Goal: Information Seeking & Learning: Learn about a topic

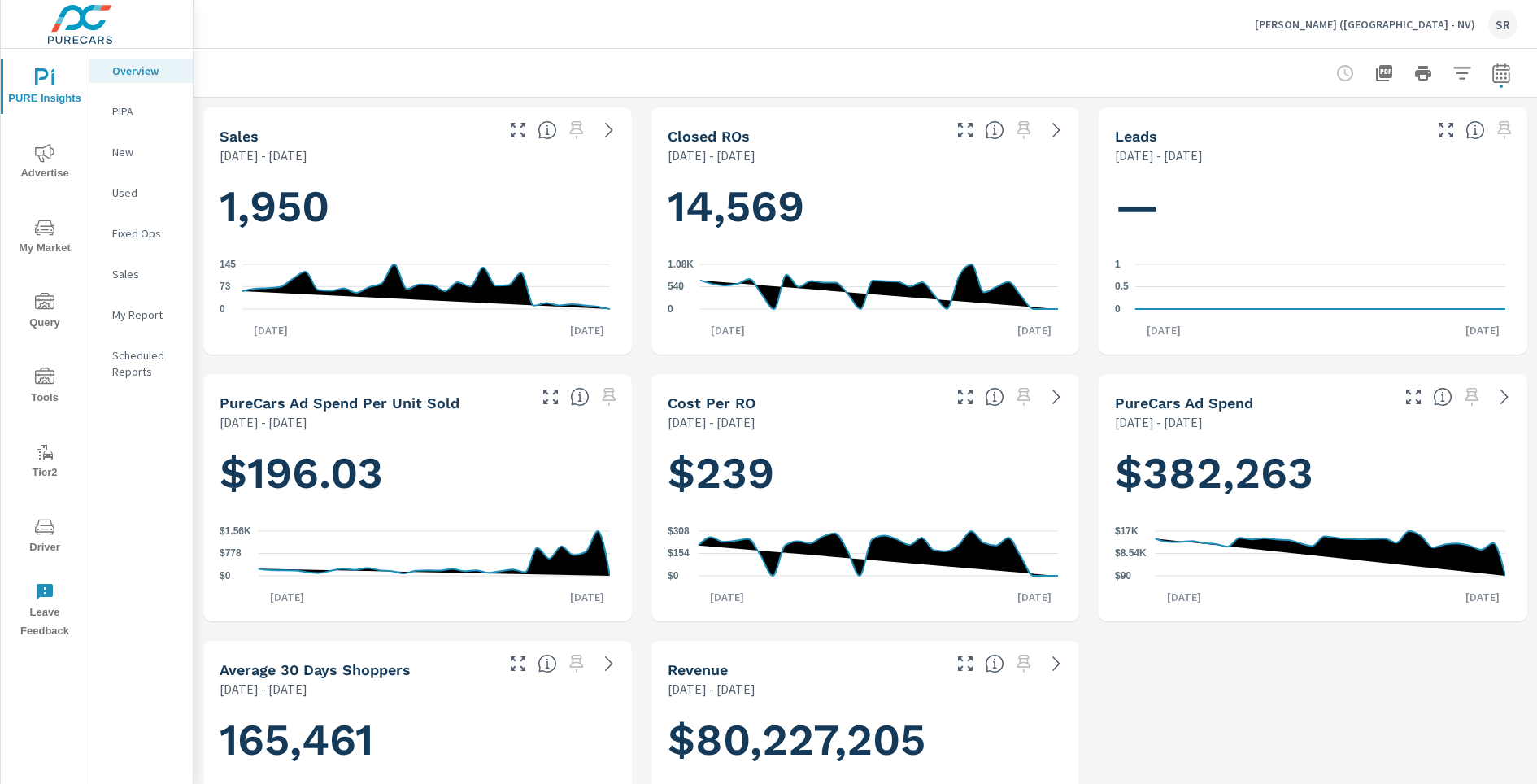
click at [58, 160] on span "Advertise" at bounding box center [44, 162] width 78 height 40
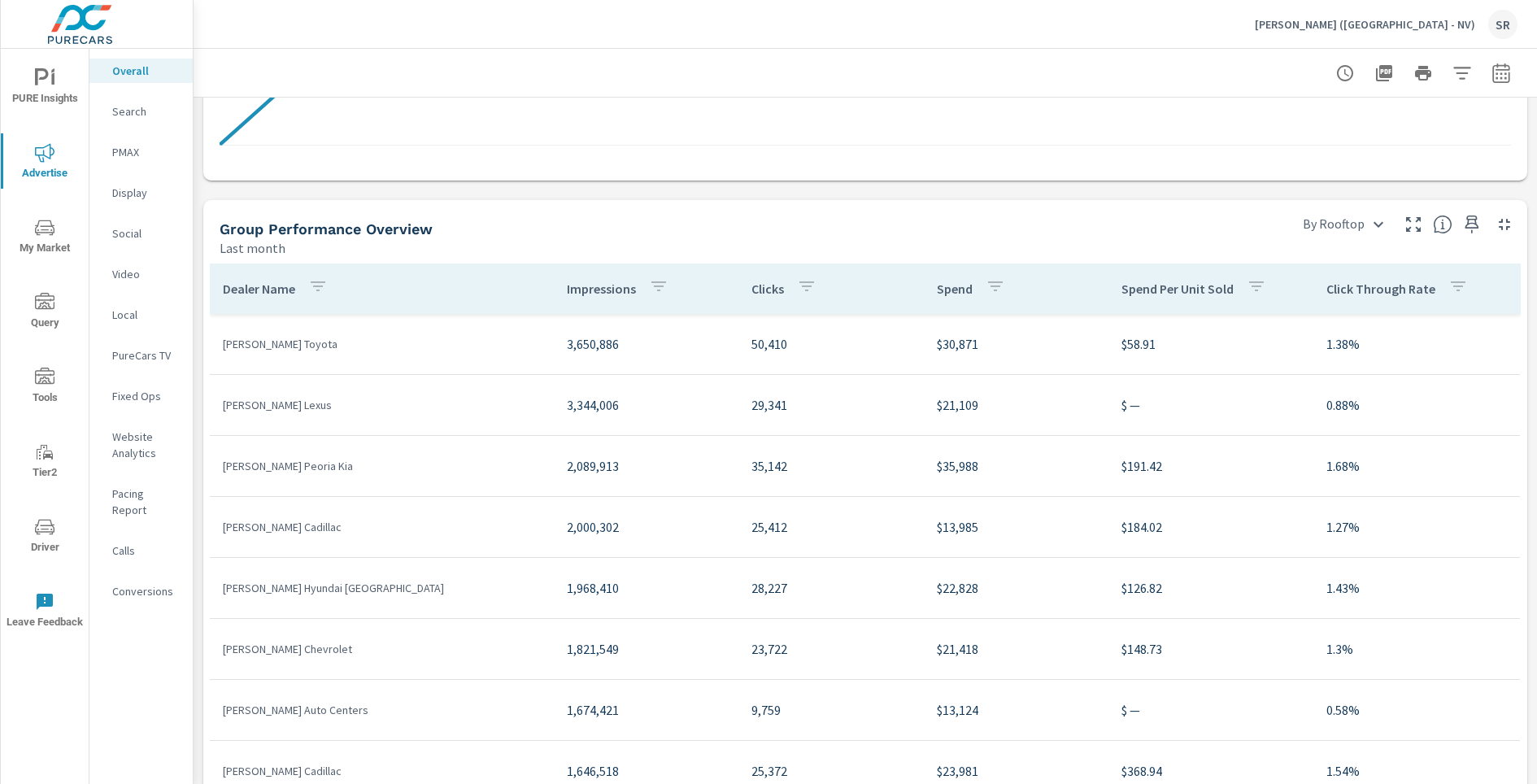
scroll to position [1648, 0]
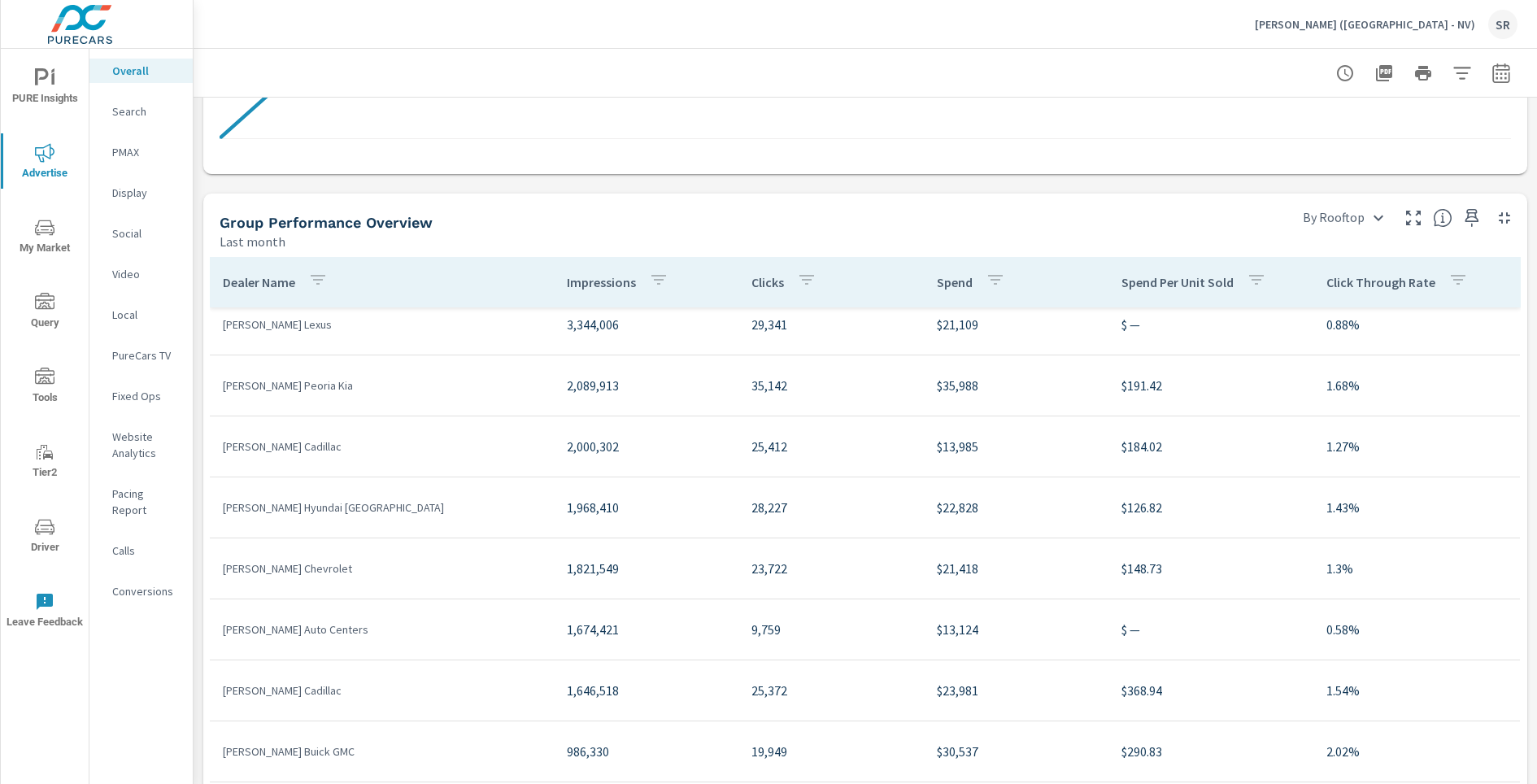
scroll to position [72, 0]
click at [1404, 225] on icon "button" at bounding box center [1413, 217] width 20 height 20
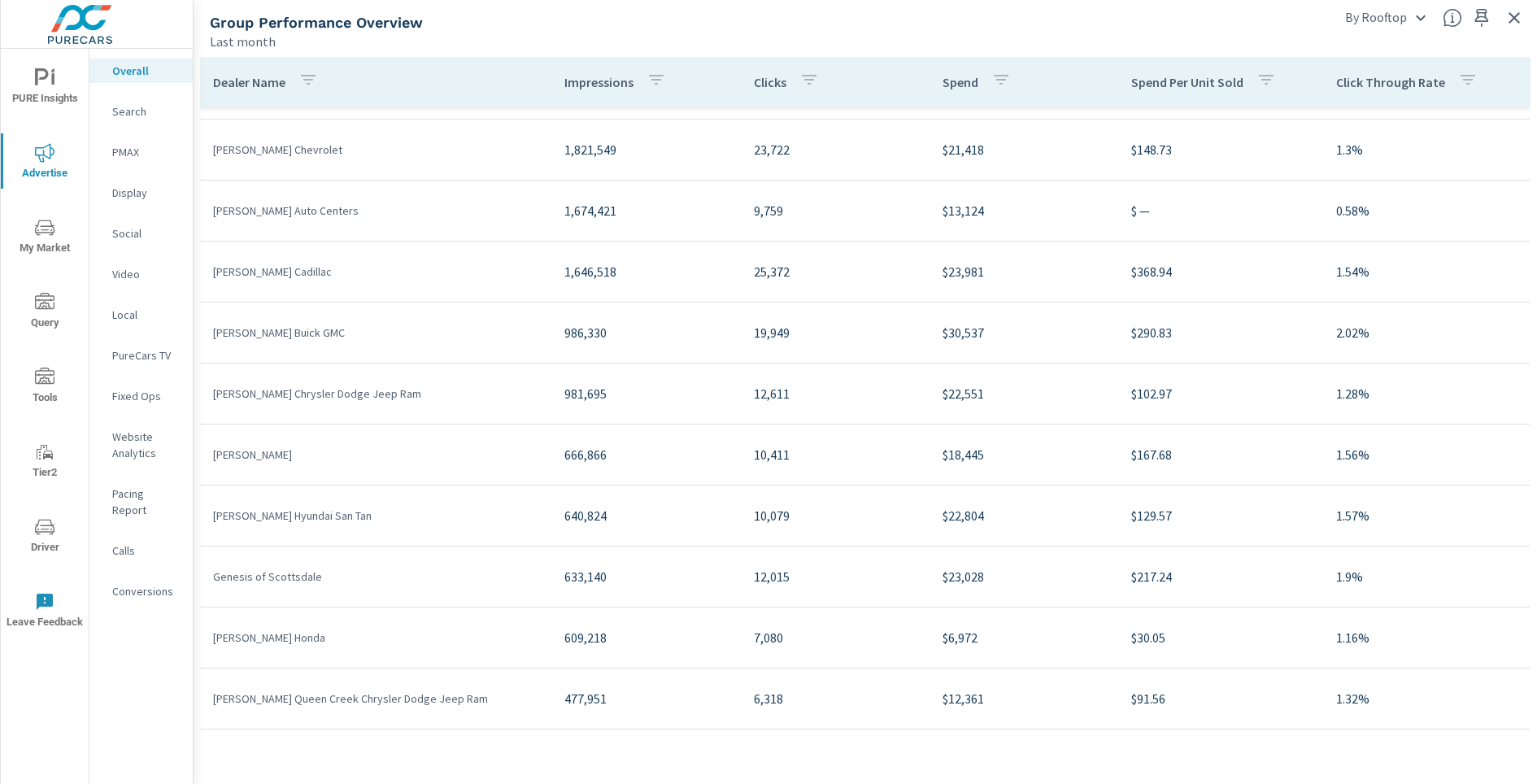
scroll to position [573, 0]
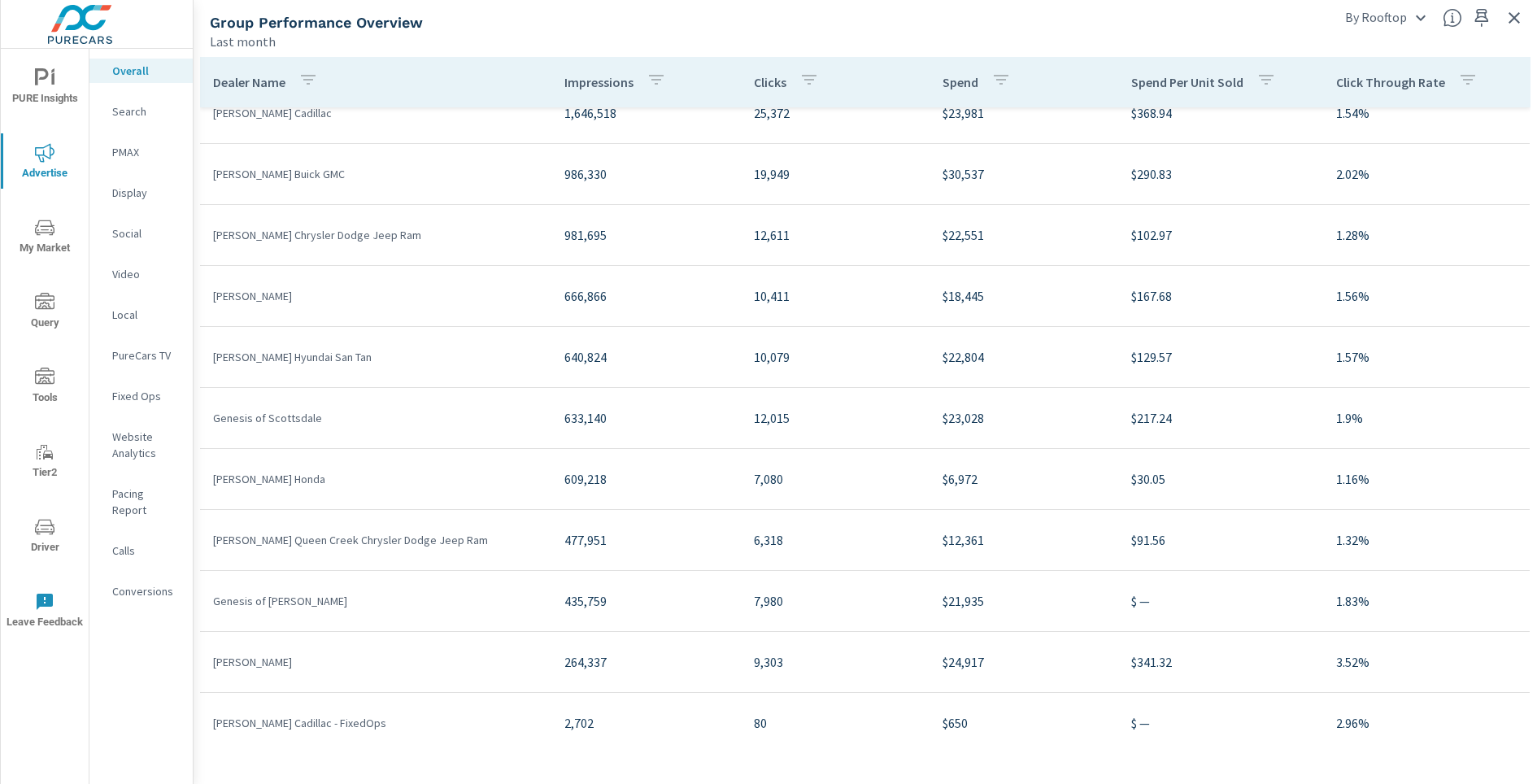
scroll to position [146, 0]
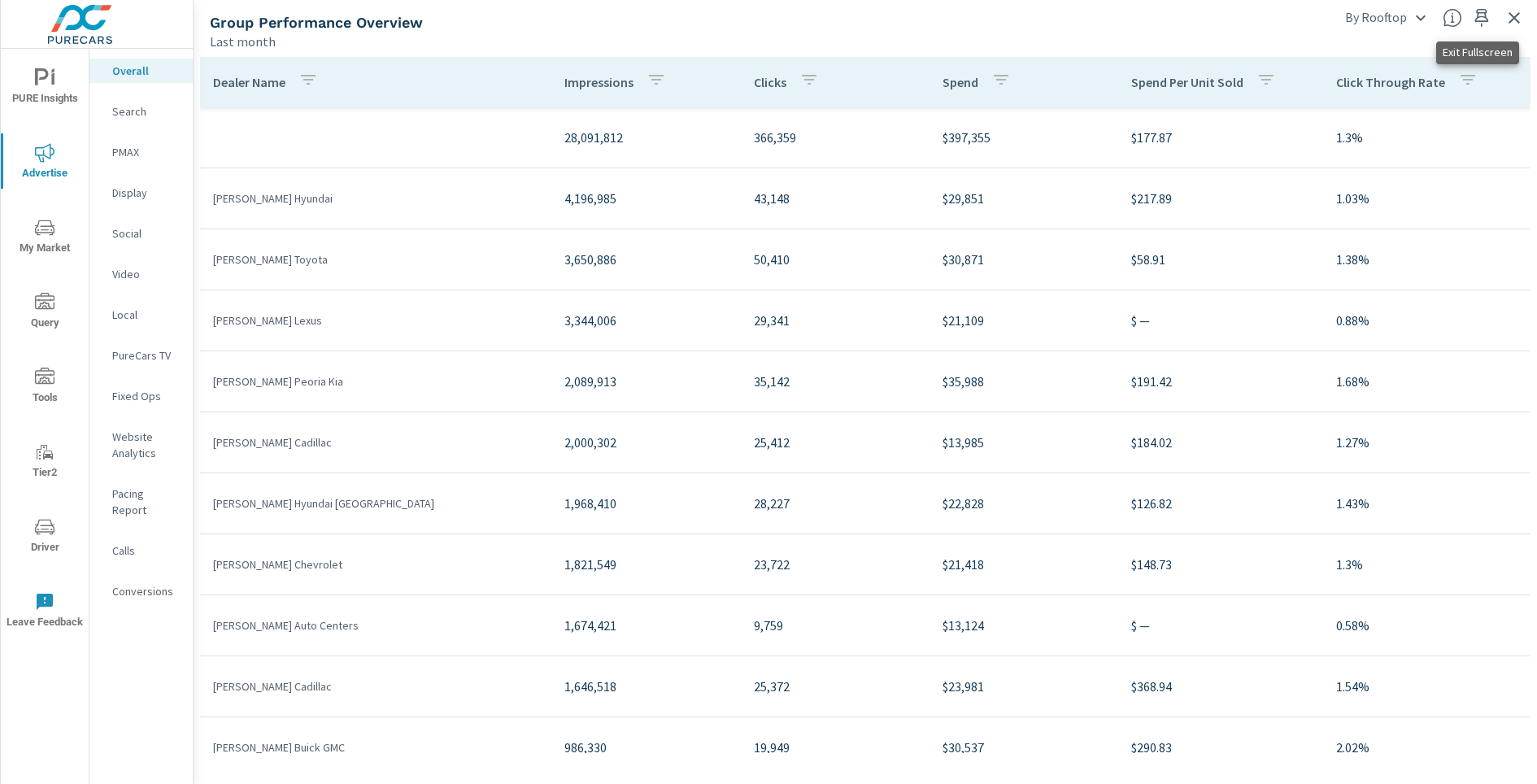
click at [1519, 24] on icon "button" at bounding box center [1514, 18] width 20 height 20
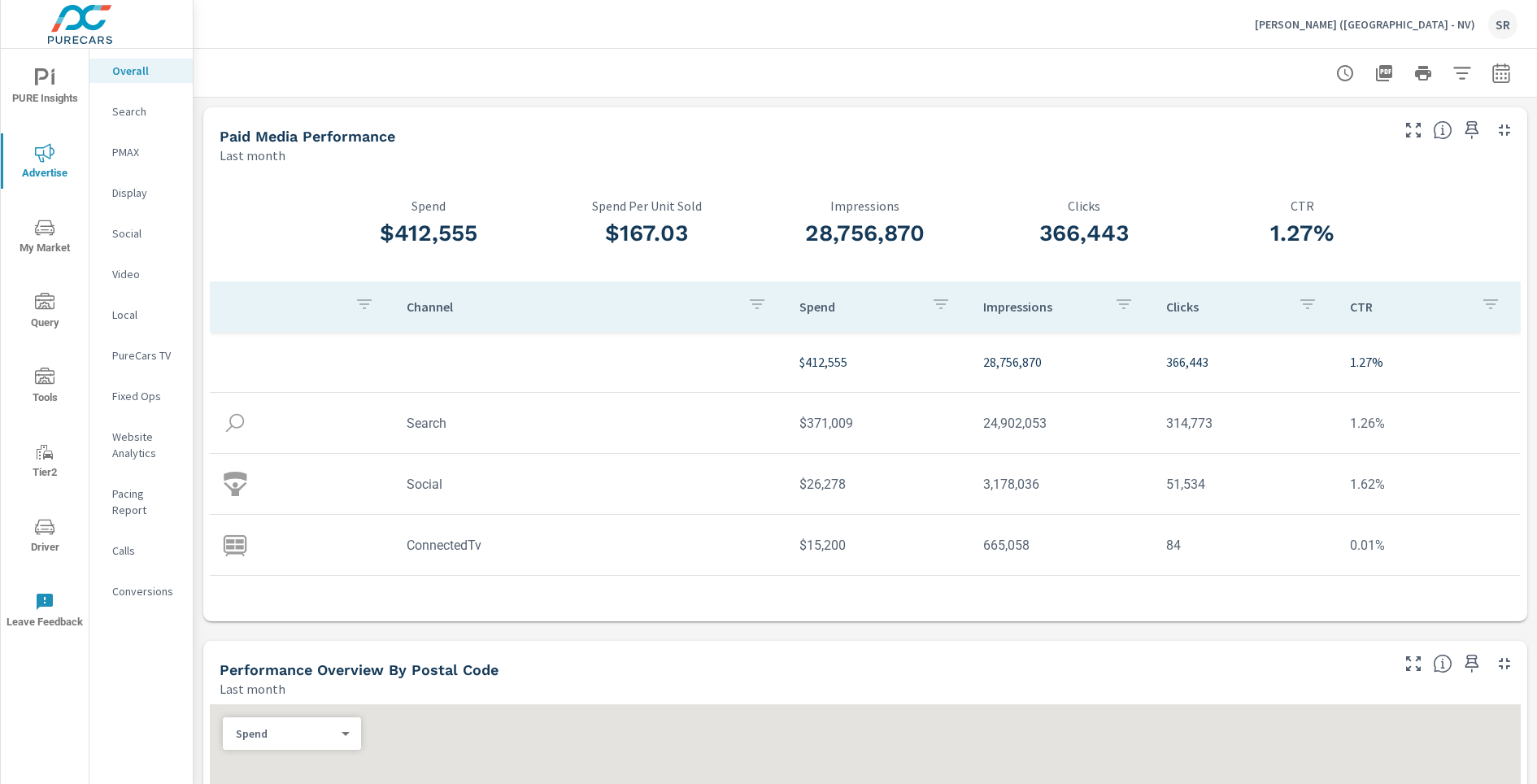
scroll to position [61, 0]
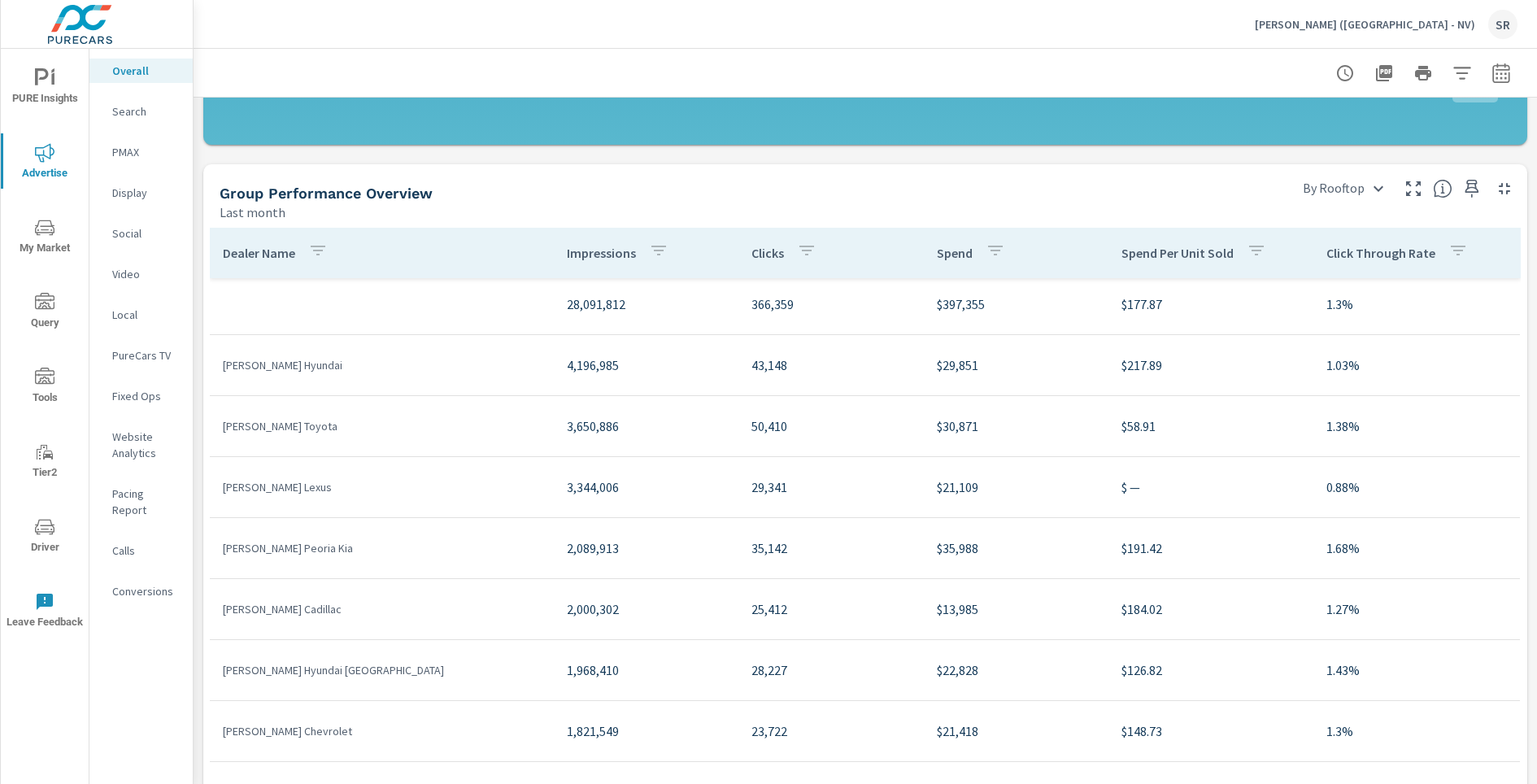
scroll to position [9, 0]
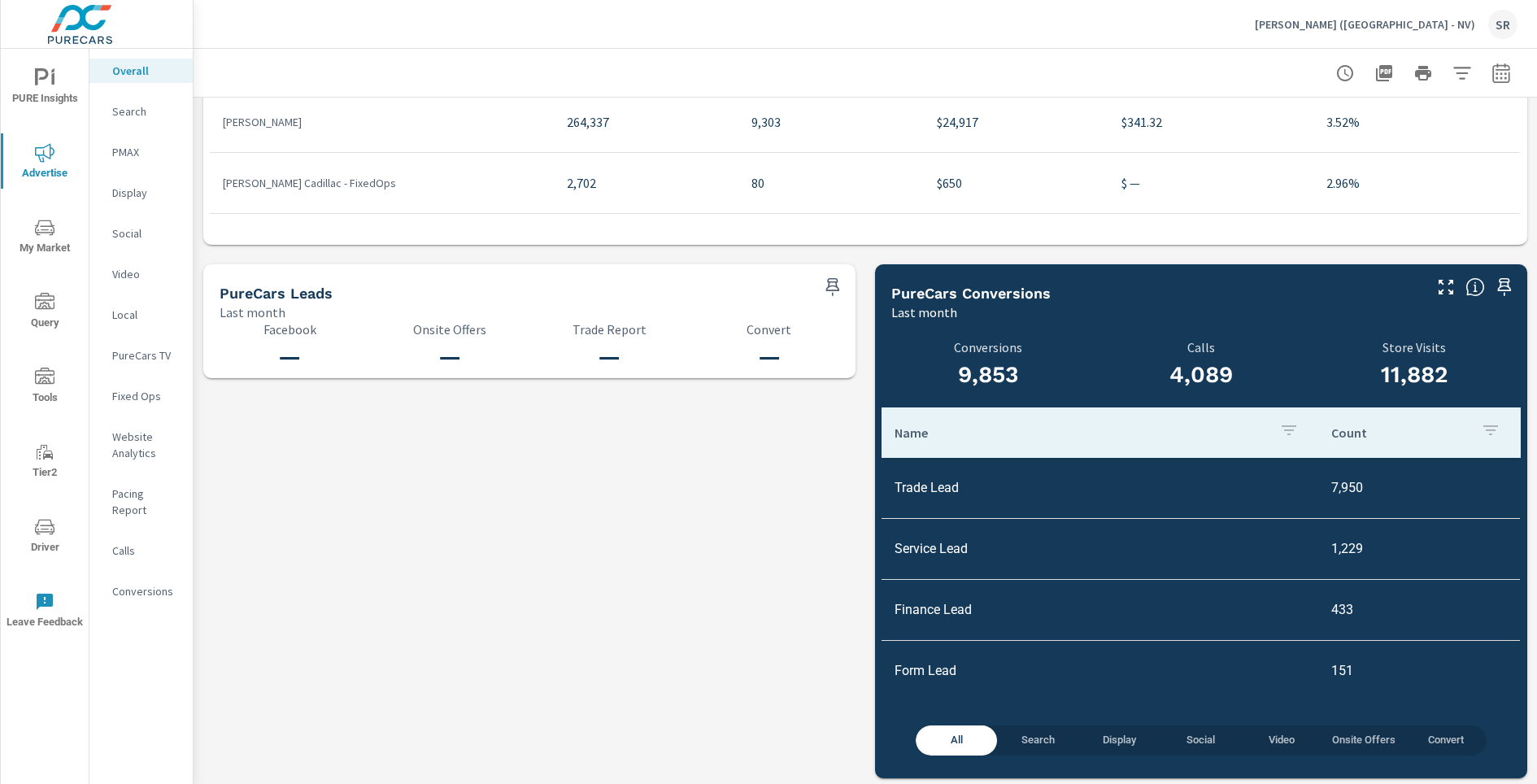
scroll to position [2380, 0]
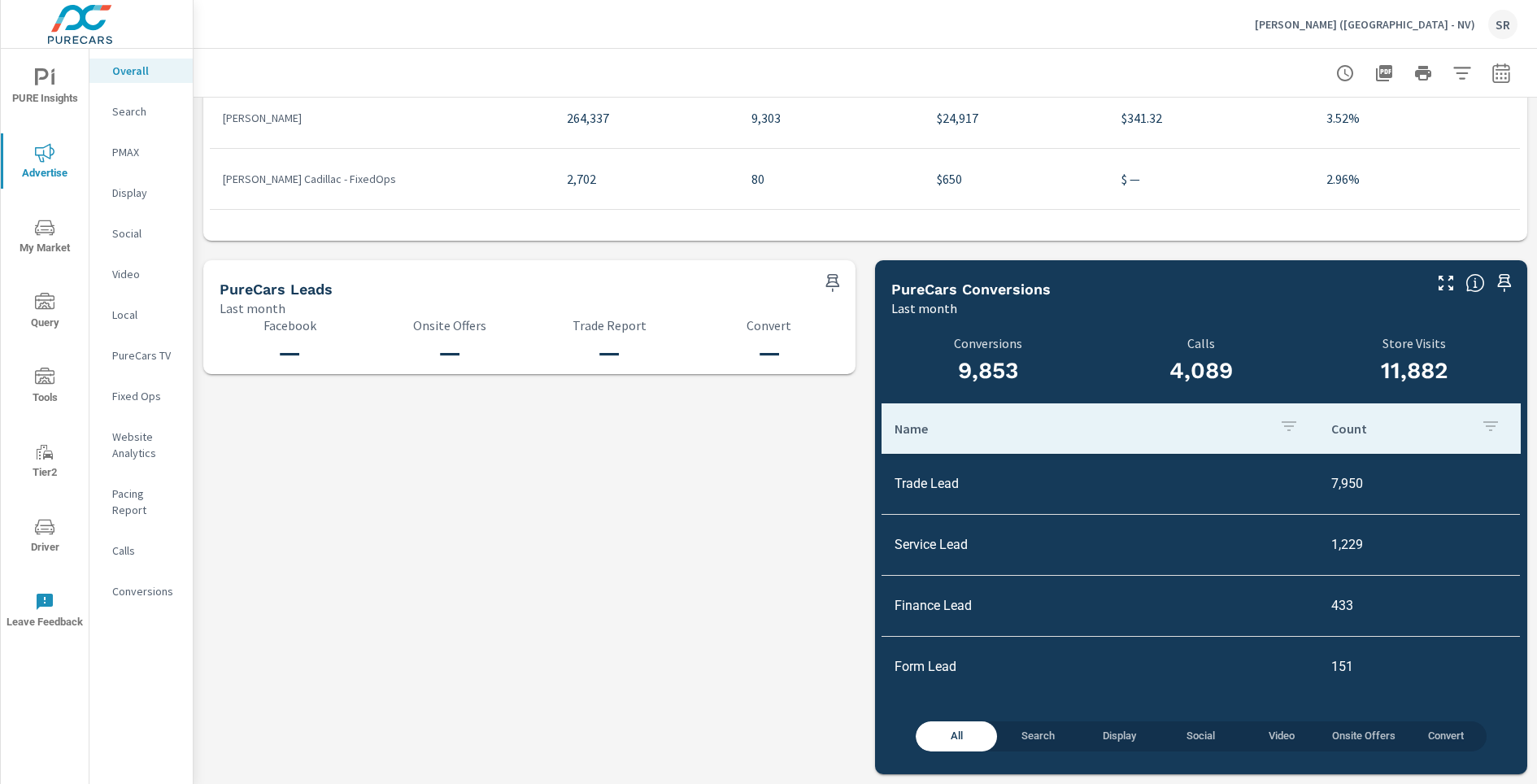
click at [44, 97] on span "PURE Insights" at bounding box center [44, 88] width 78 height 40
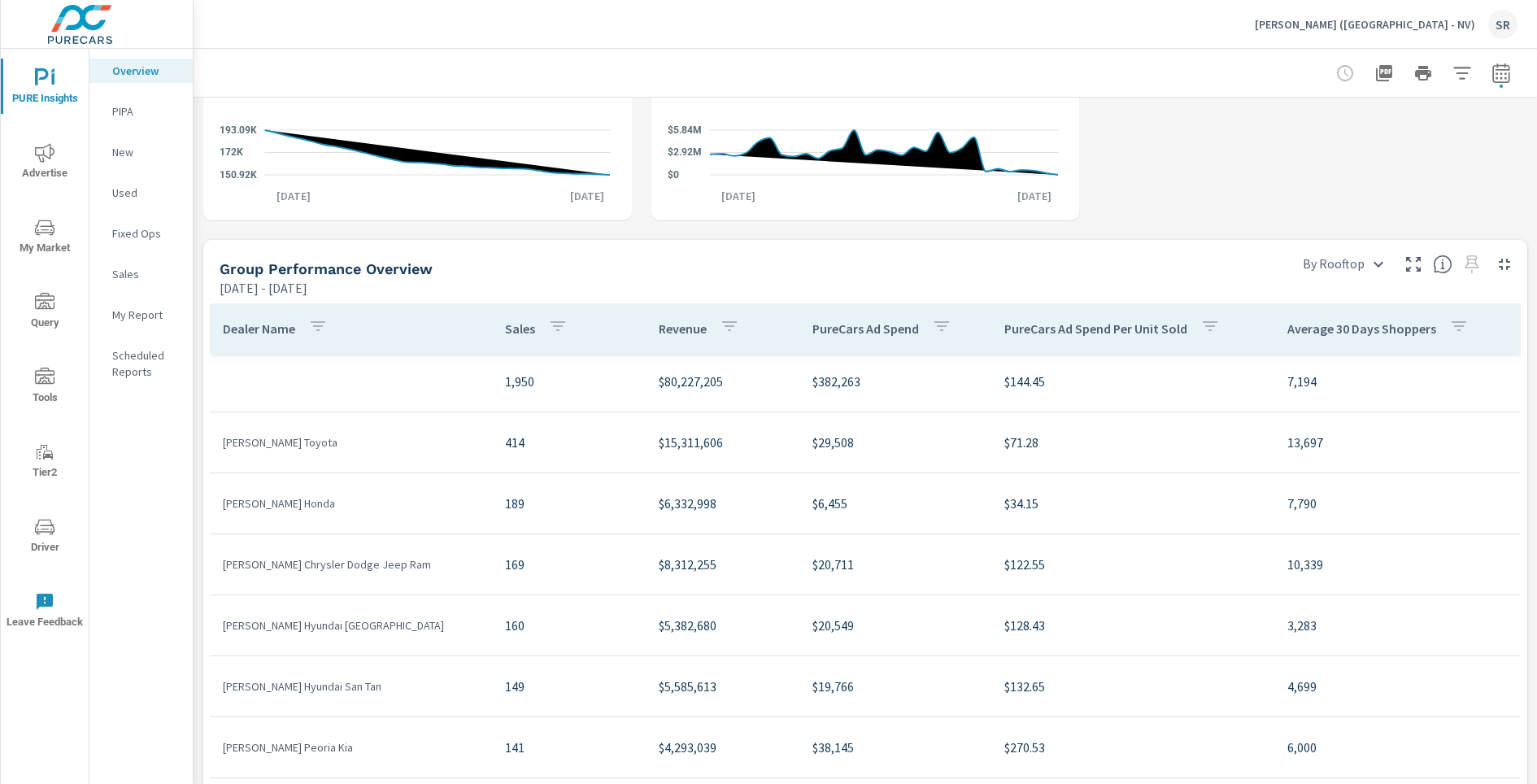
scroll to position [4, 0]
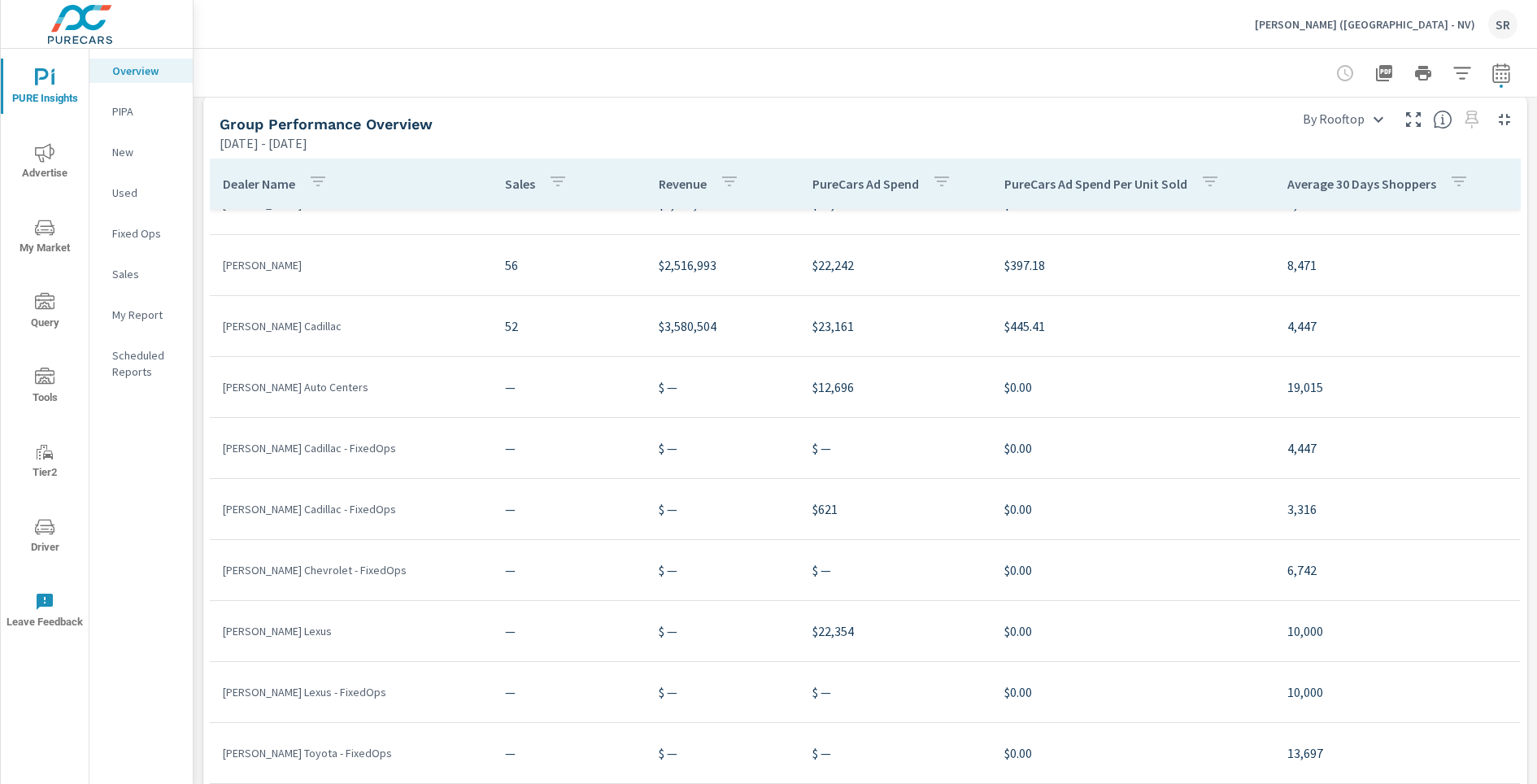
scroll to position [914, 0]
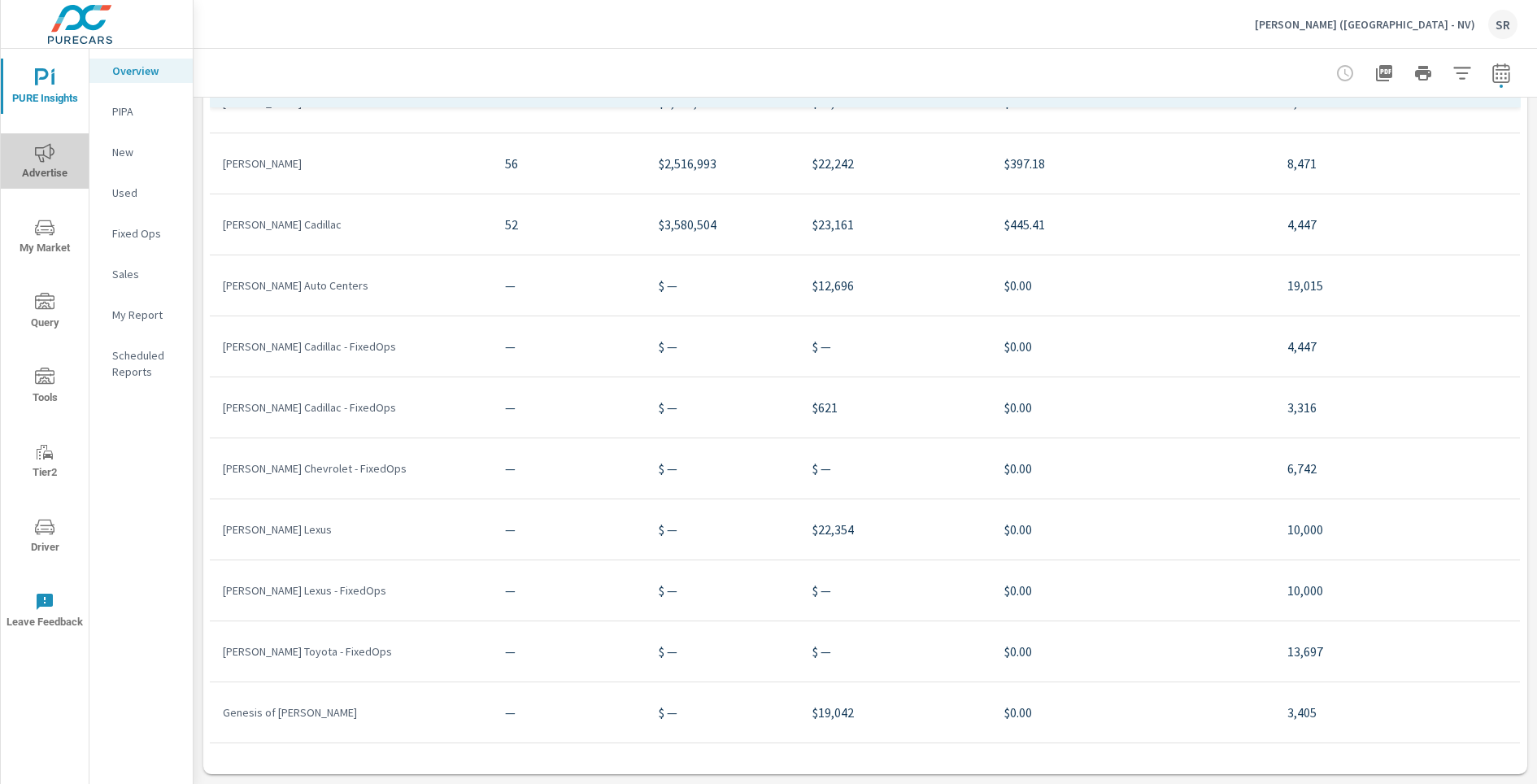
click at [46, 150] on icon "nav menu" at bounding box center [44, 152] width 20 height 20
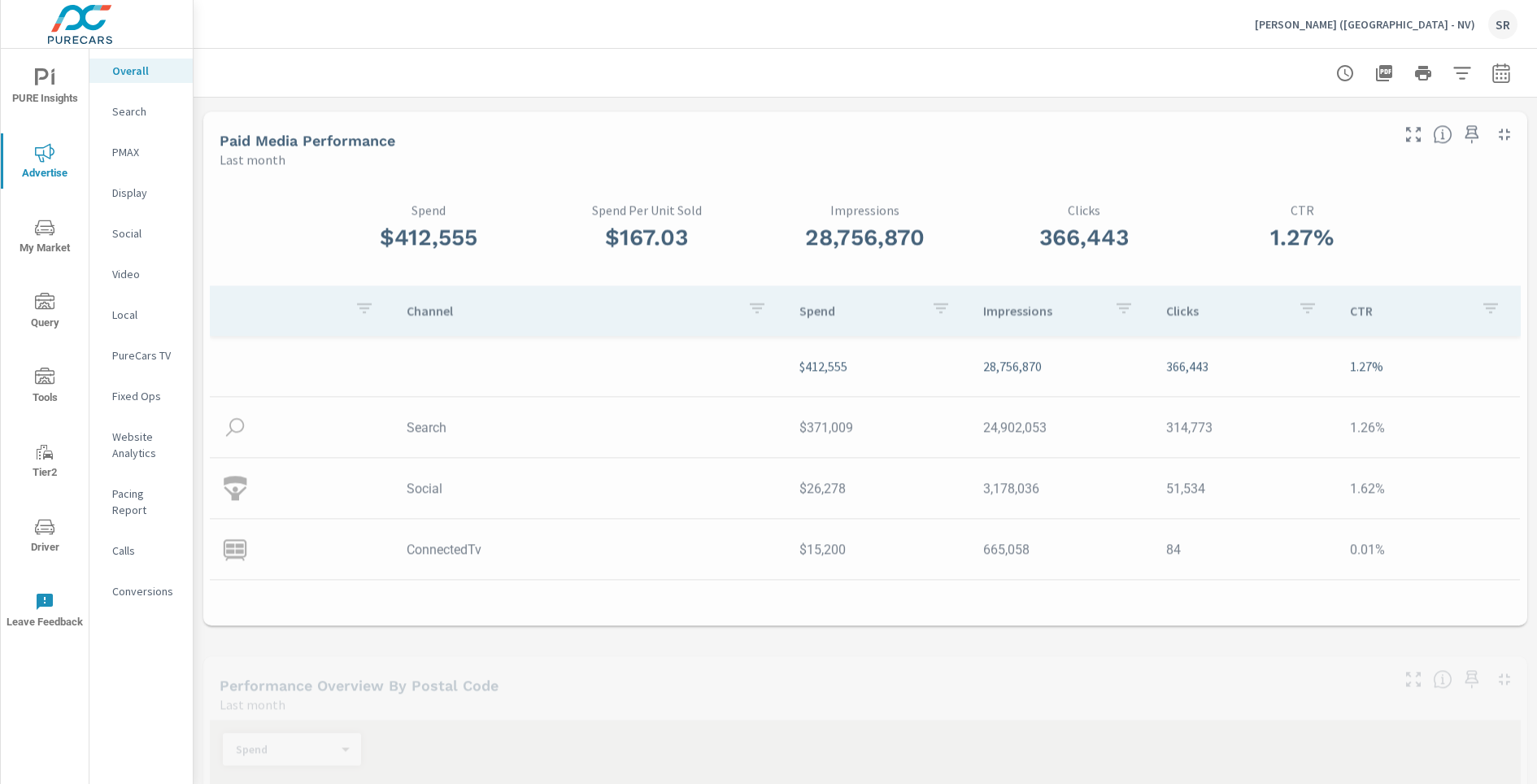
scroll to position [549, 0]
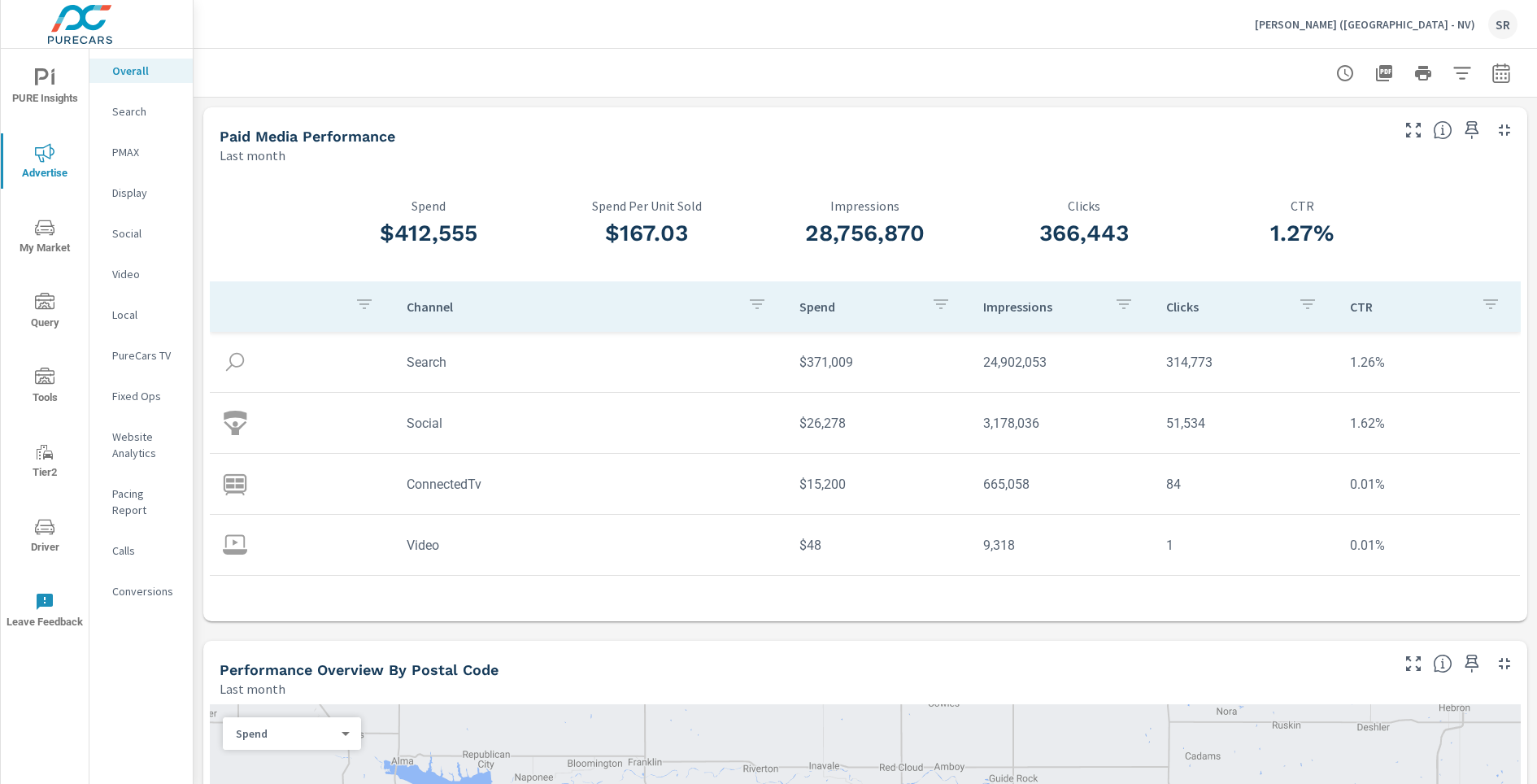
click at [137, 120] on div "Search" at bounding box center [141, 111] width 103 height 25
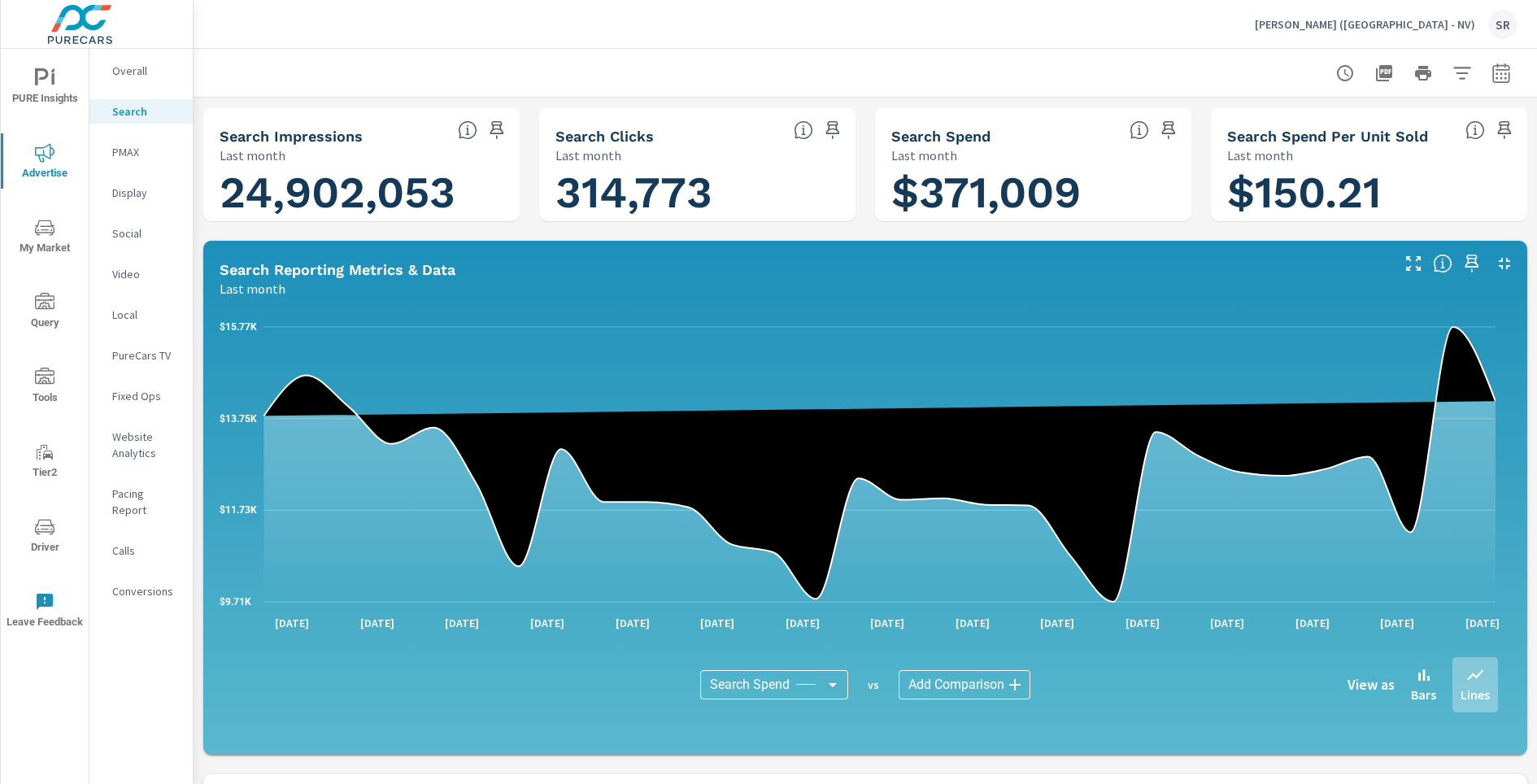
click at [46, 159] on icon "nav menu" at bounding box center [44, 152] width 20 height 20
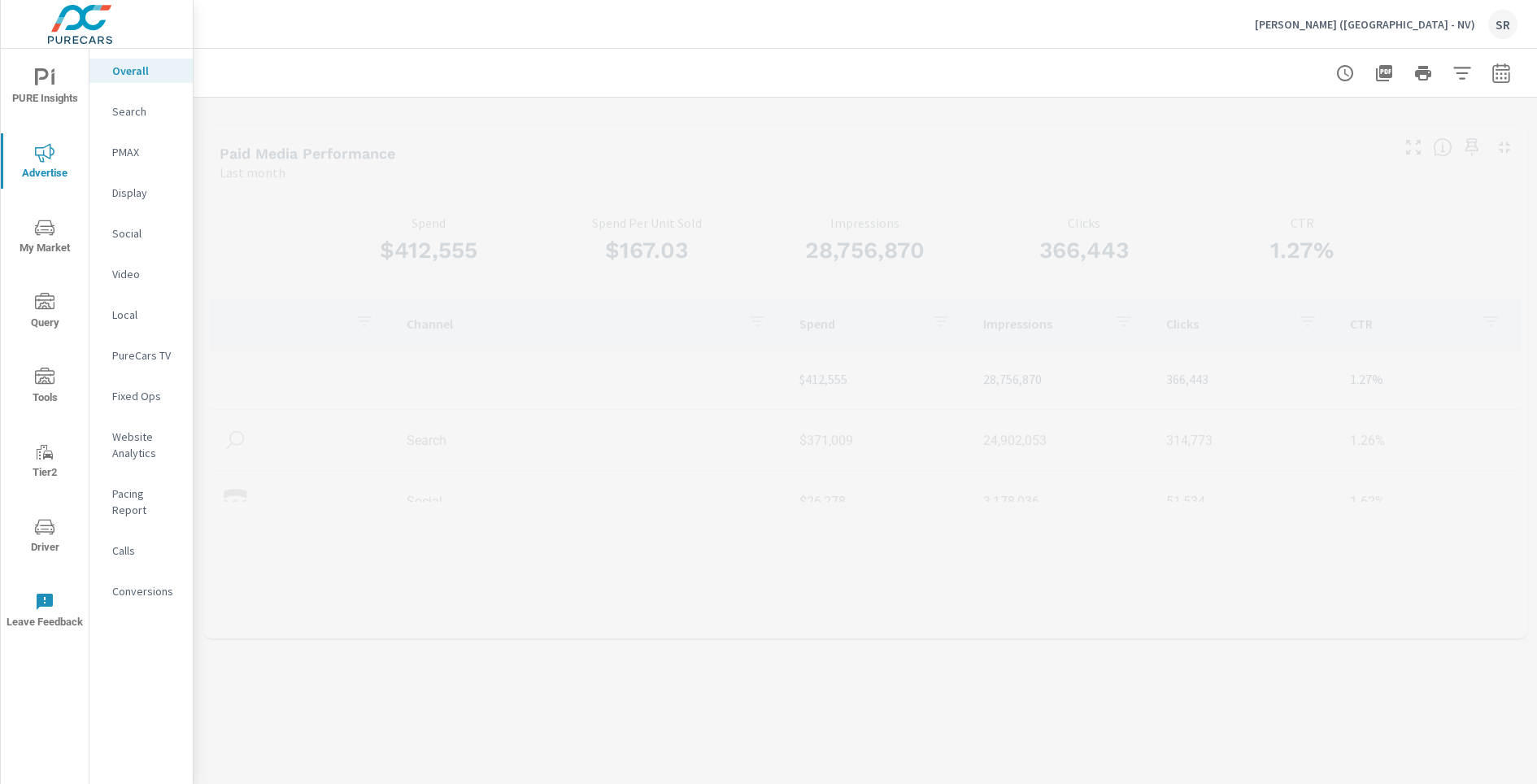
scroll to position [549, 0]
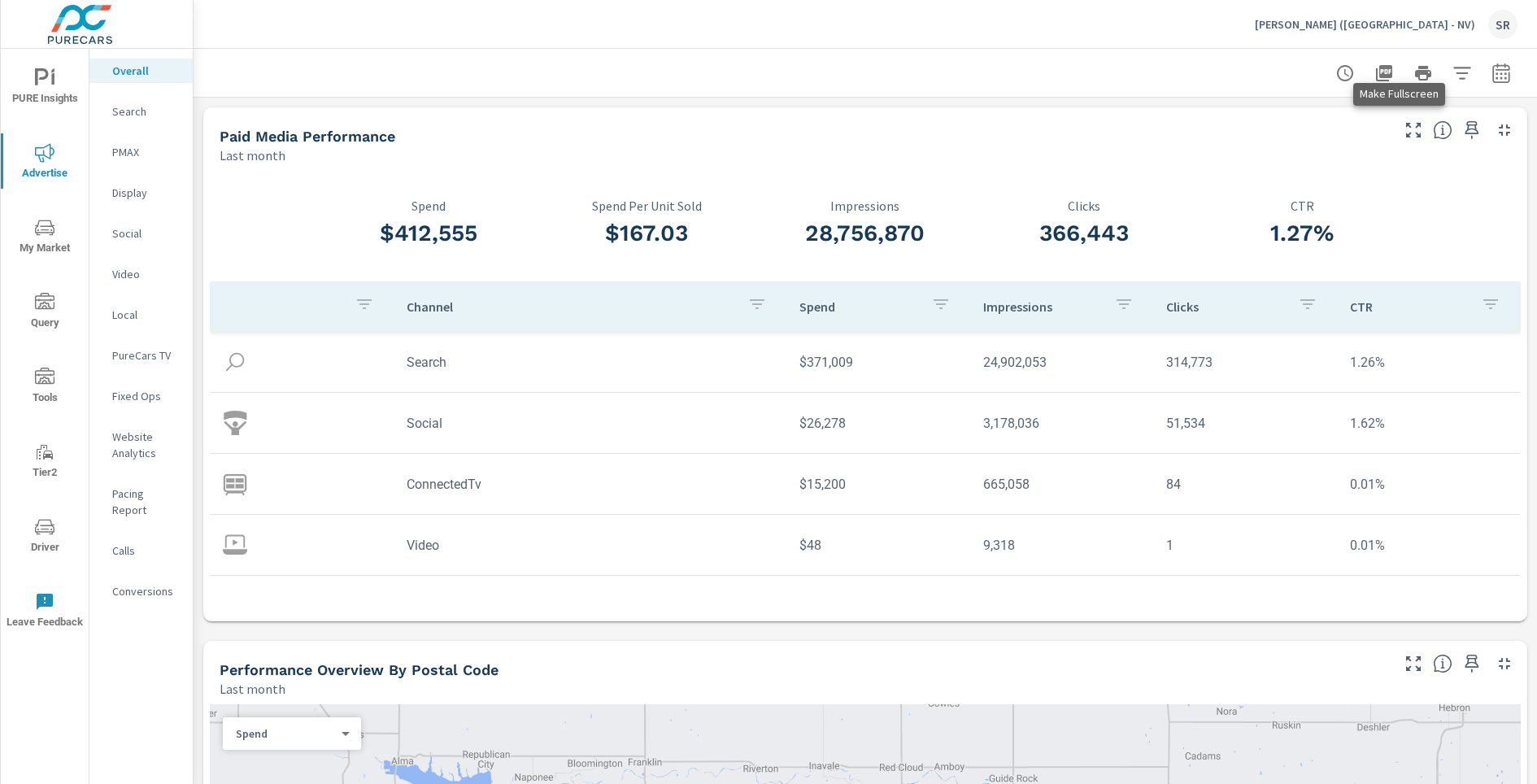
click at [1404, 127] on icon "button" at bounding box center [1413, 130] width 20 height 20
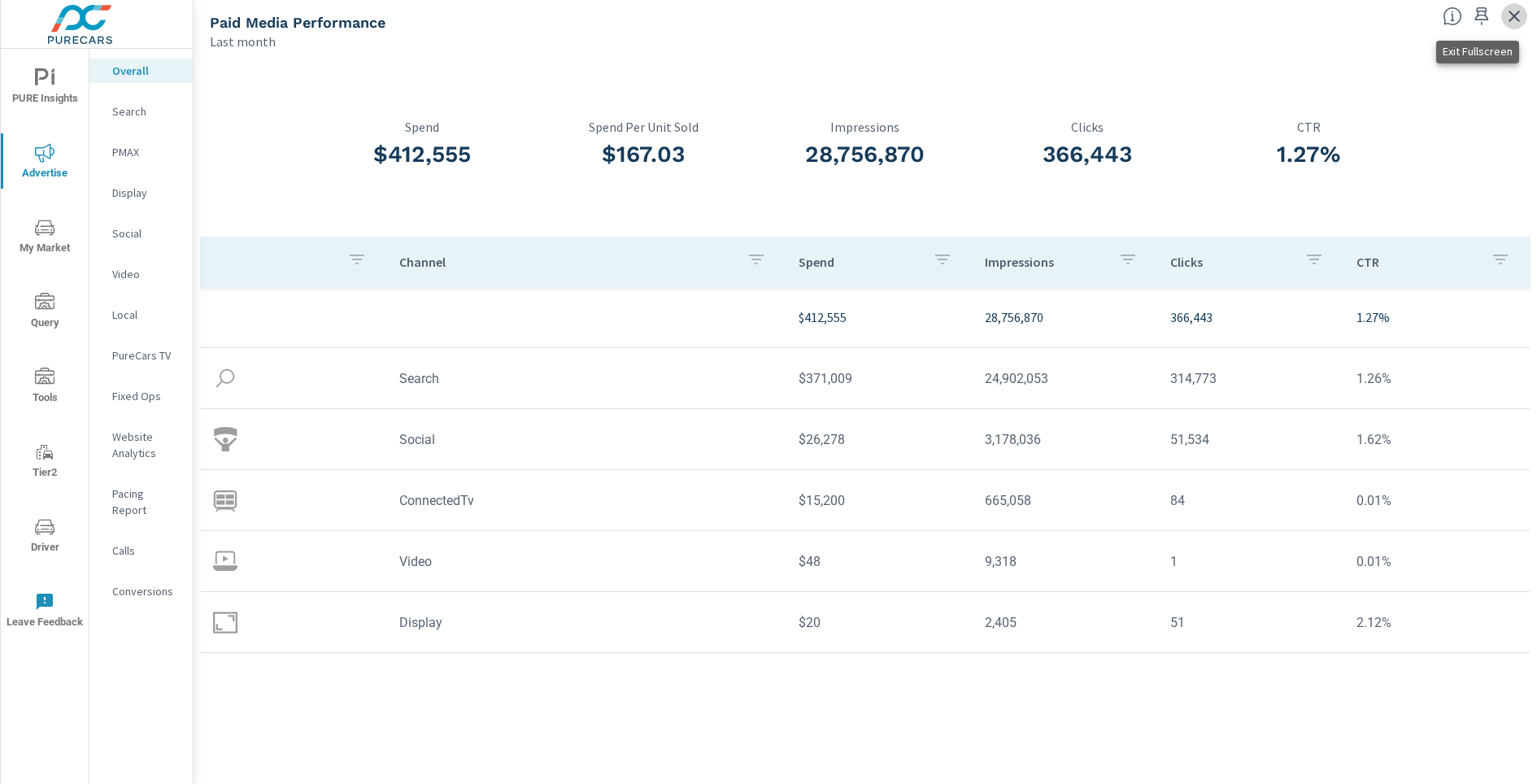
click at [1516, 17] on icon "button" at bounding box center [1514, 16] width 20 height 20
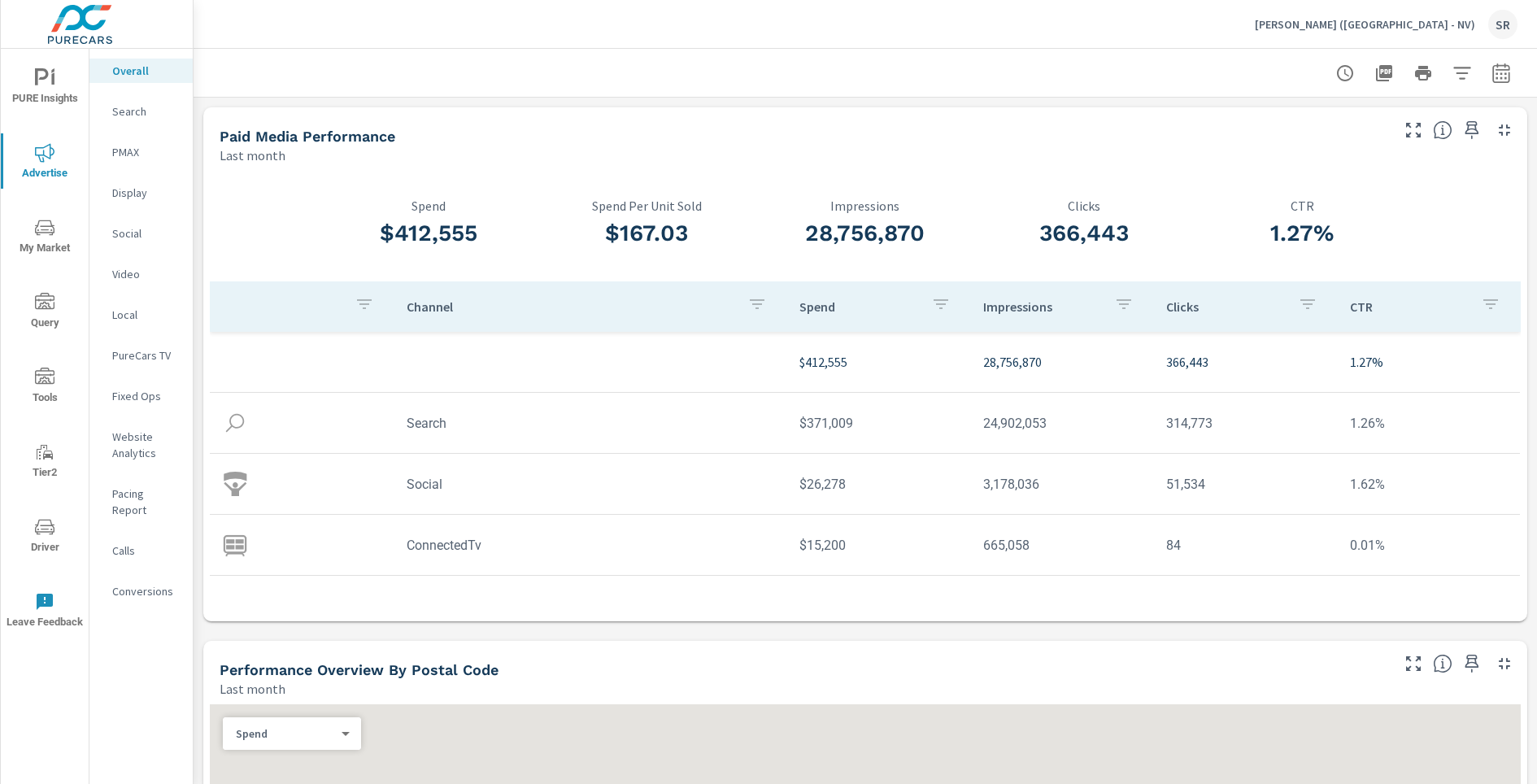
scroll to position [549, 0]
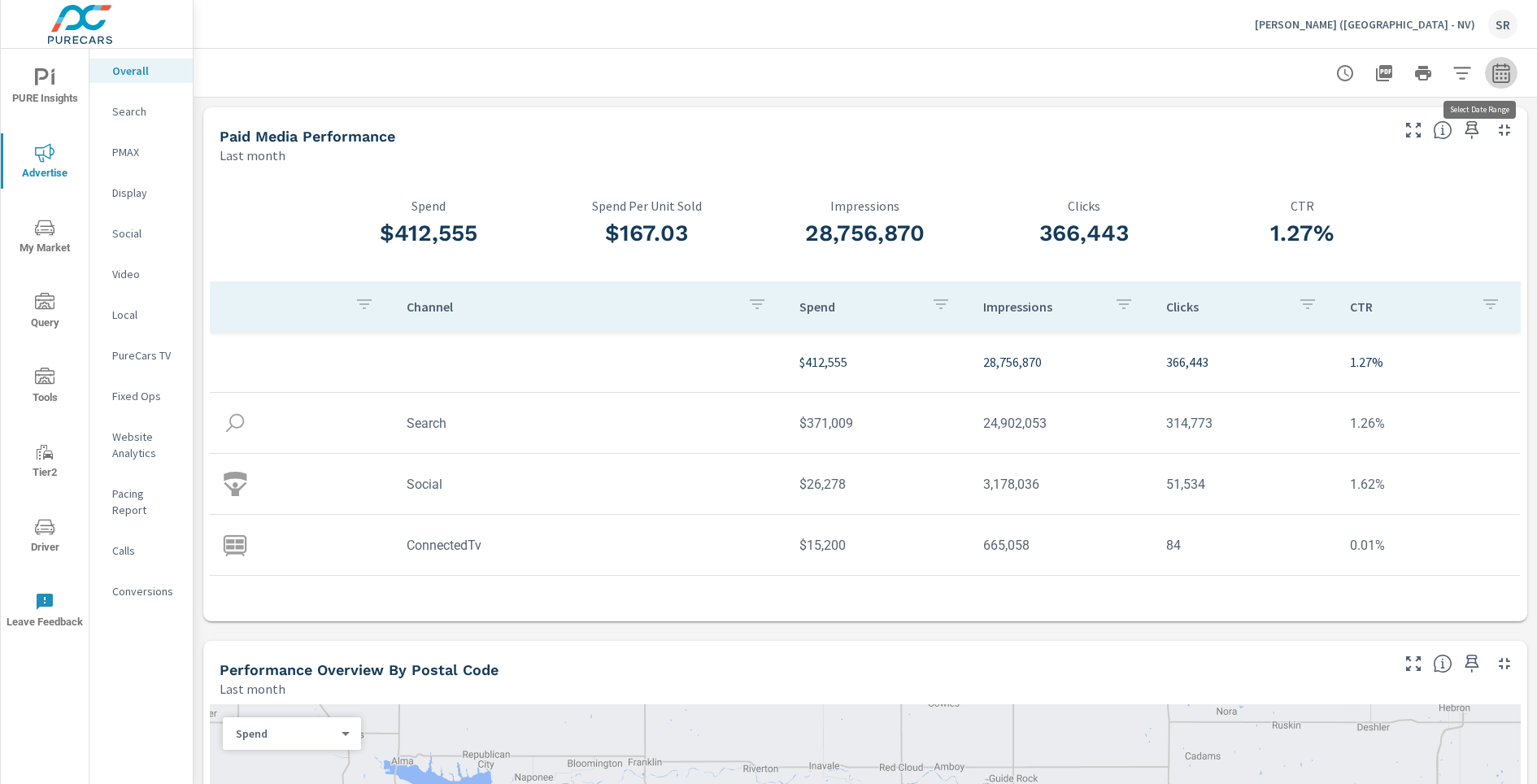
click at [1492, 69] on icon "button" at bounding box center [1501, 73] width 20 height 20
select select "Last month"
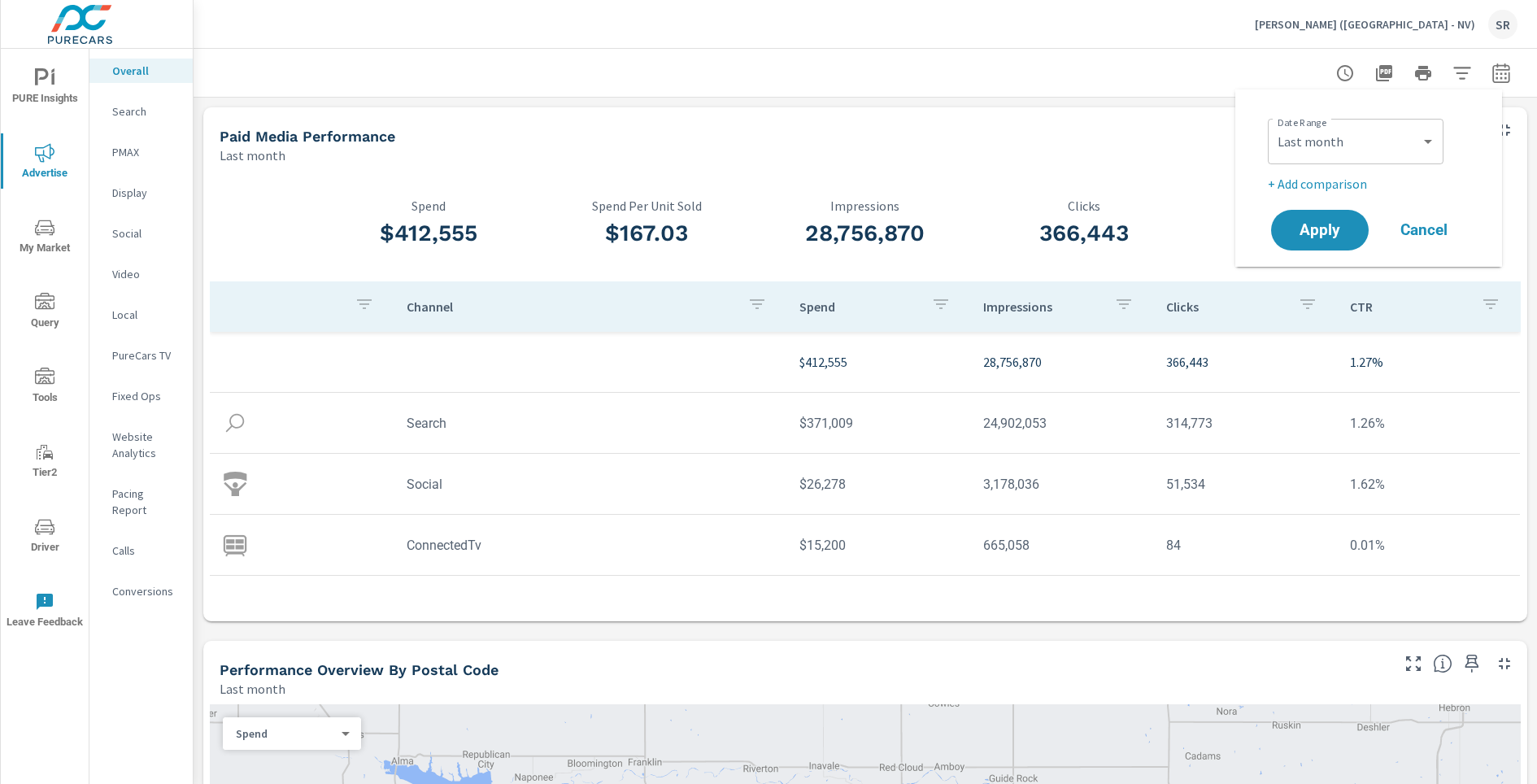
click at [1339, 189] on p "+ Add comparison" at bounding box center [1371, 183] width 208 height 20
select select "Previous period"
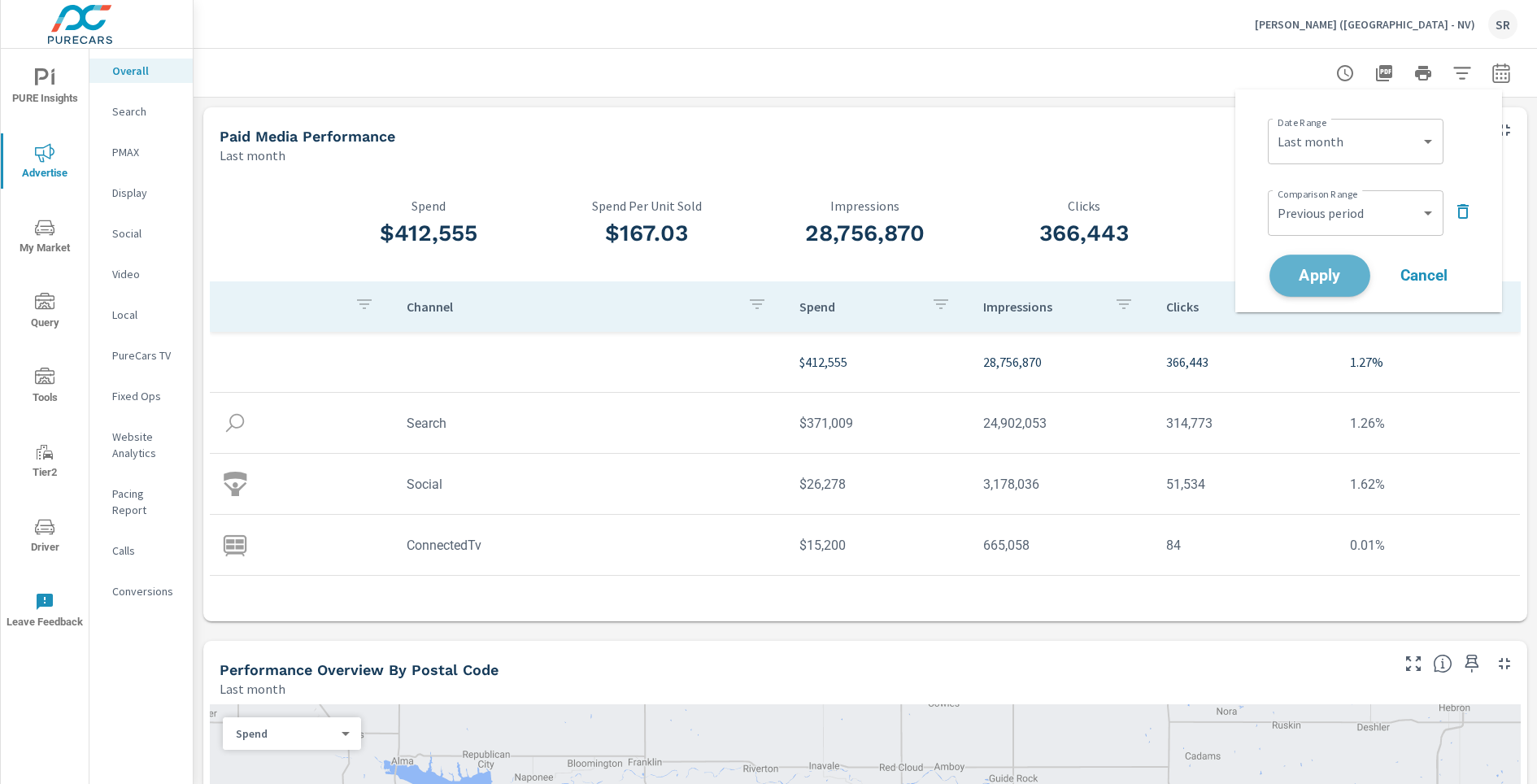
click at [1337, 272] on span "Apply" at bounding box center [1320, 276] width 67 height 15
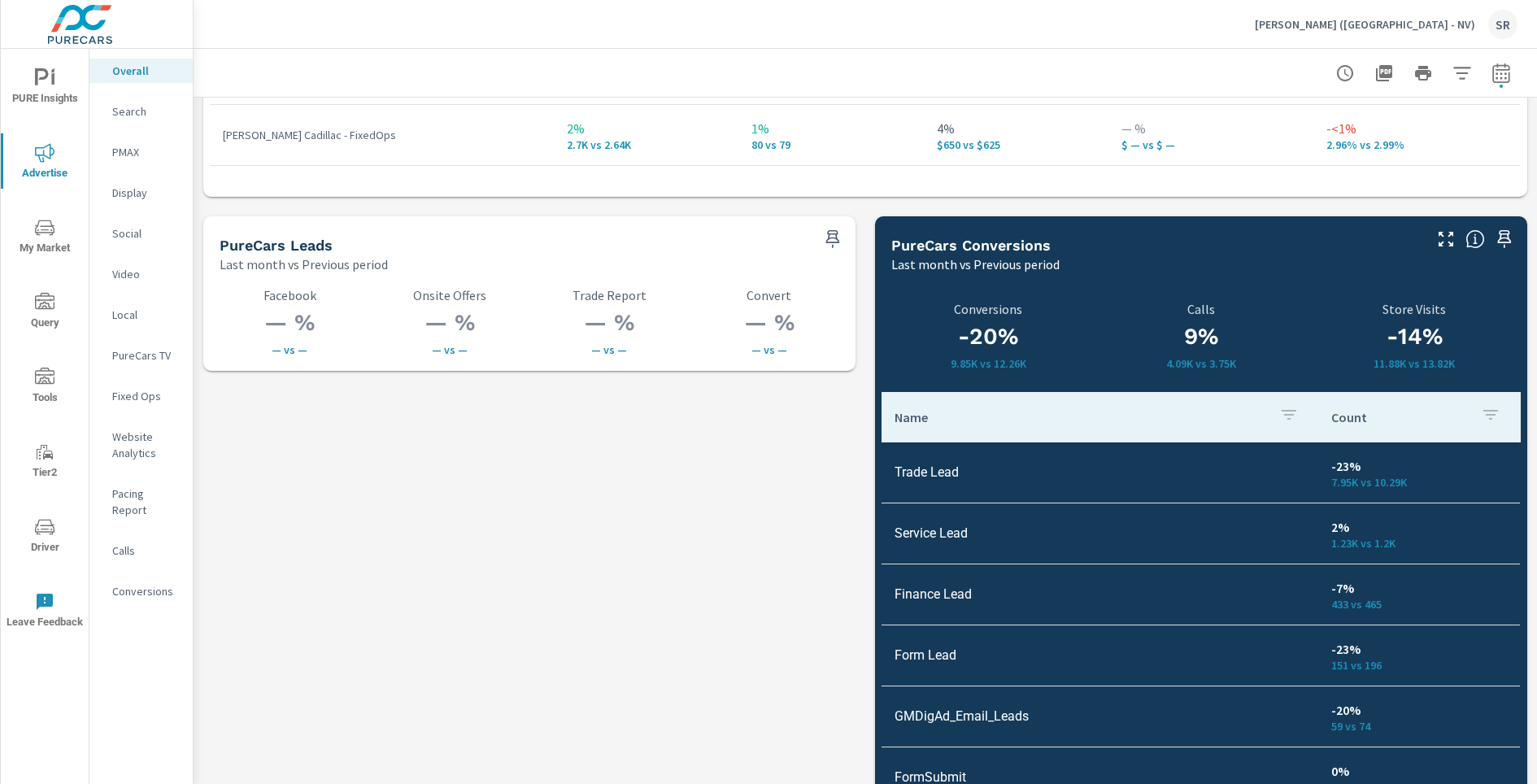
scroll to position [3177, 0]
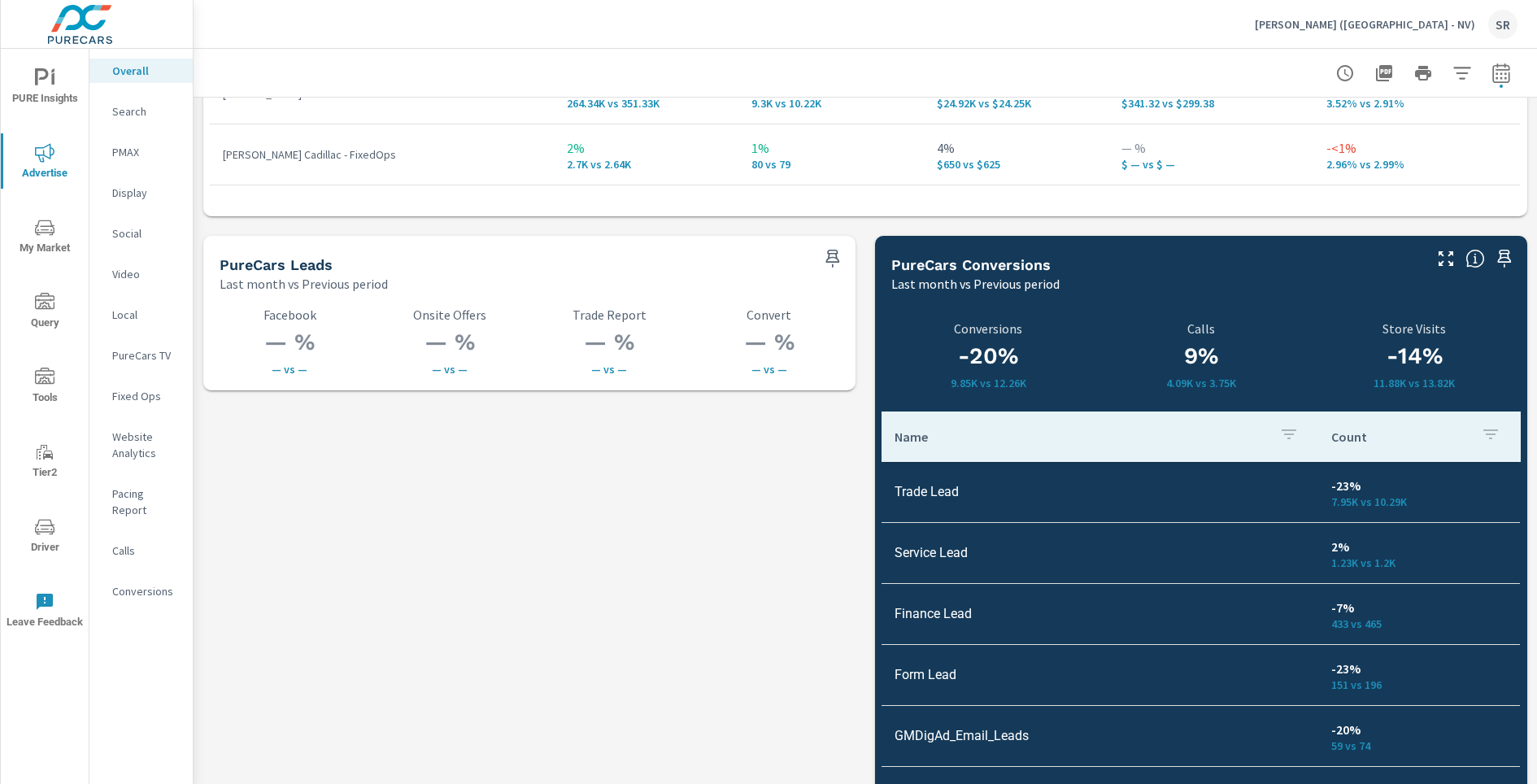
click at [150, 74] on p "Overall" at bounding box center [145, 70] width 68 height 16
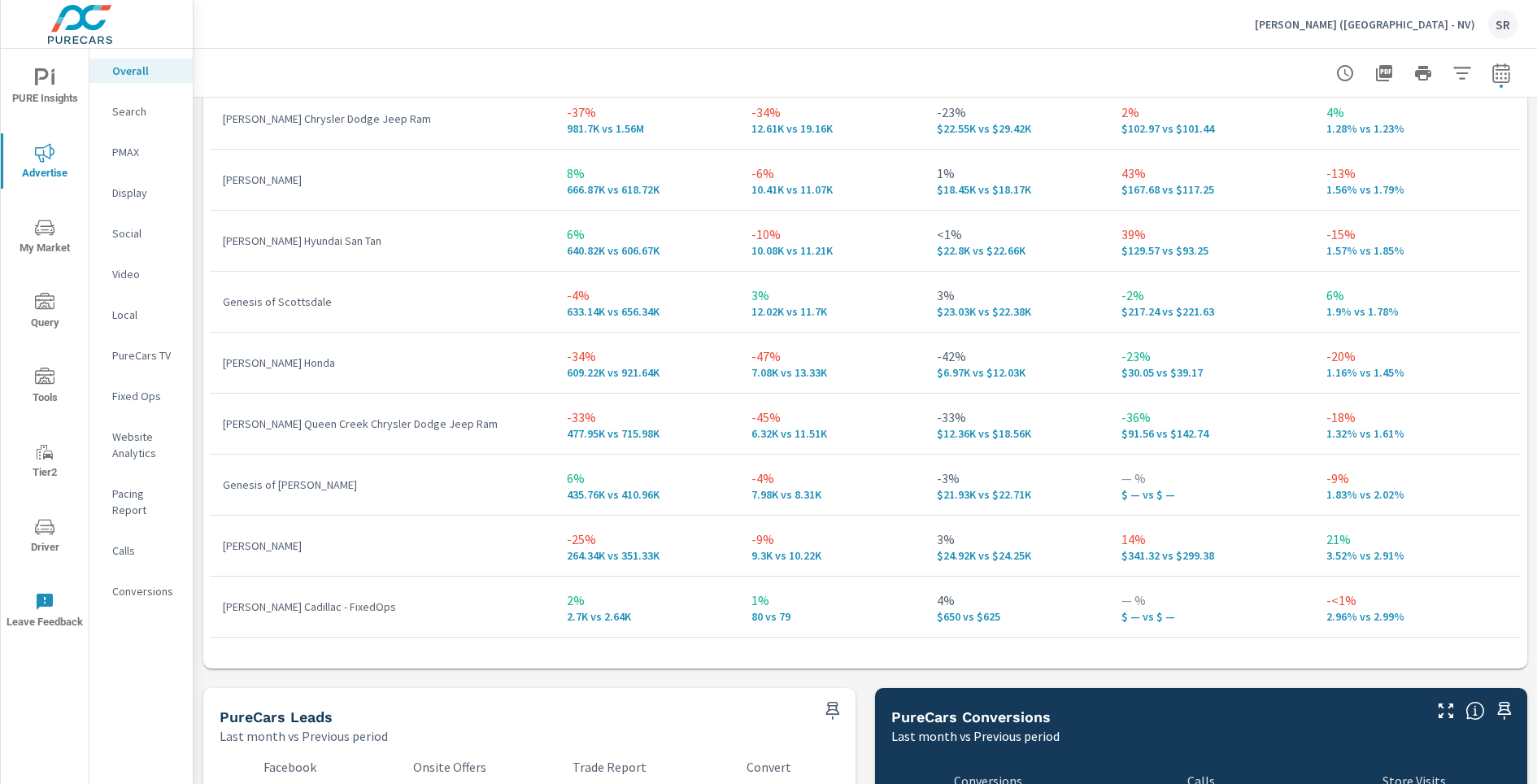
scroll to position [3316, 0]
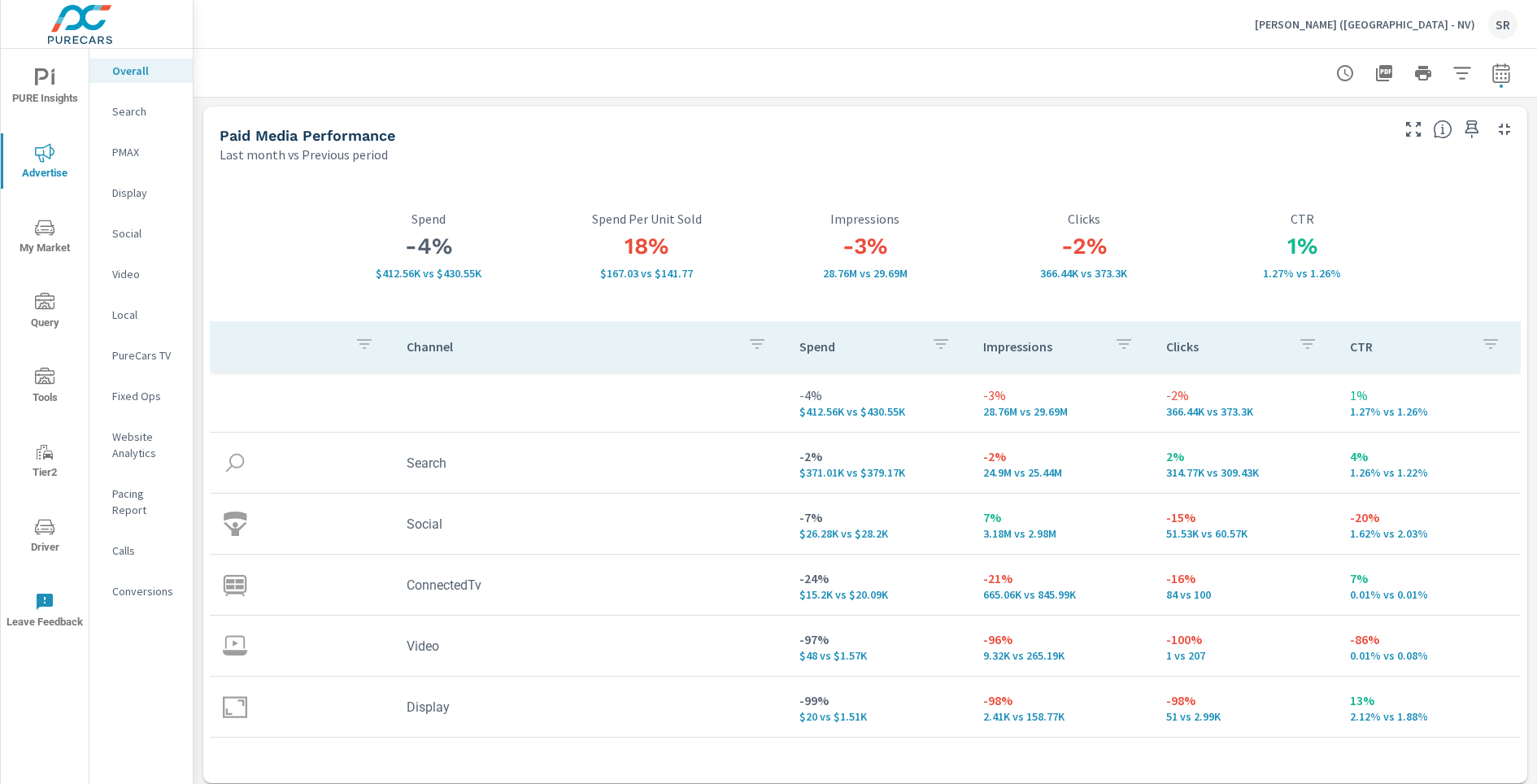
scroll to position [0, 0]
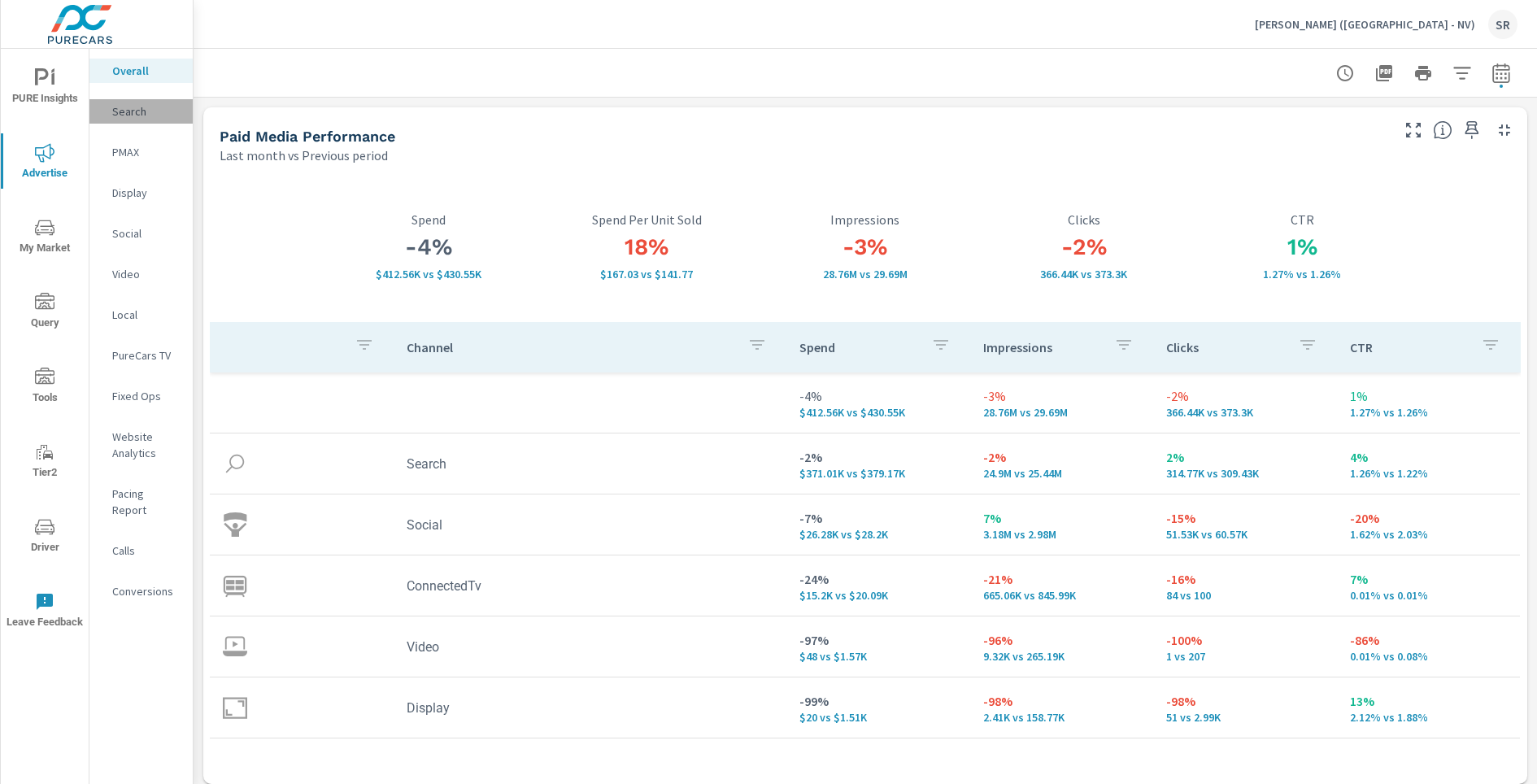
click at [148, 106] on p "Search" at bounding box center [145, 111] width 68 height 16
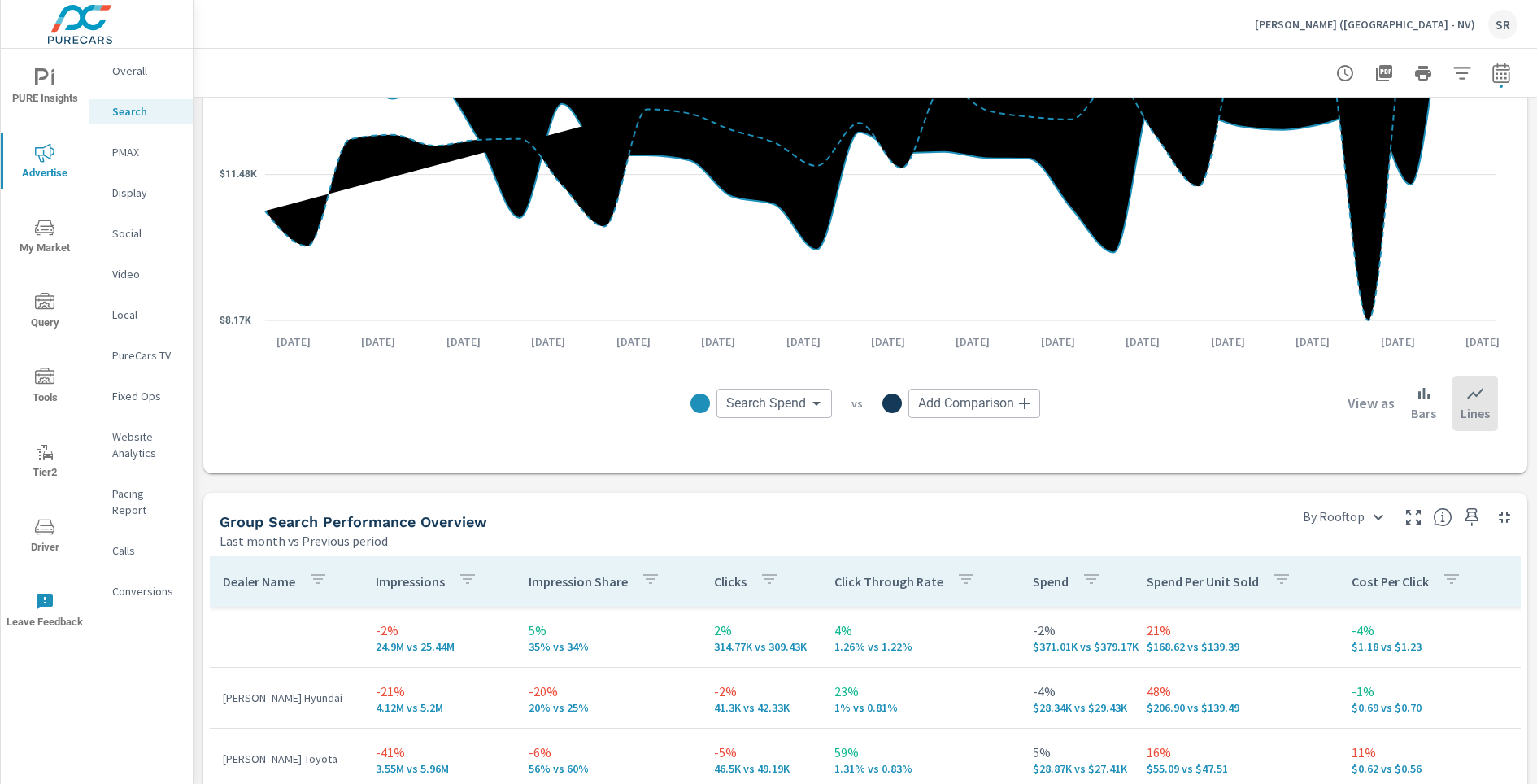
scroll to position [479, 0]
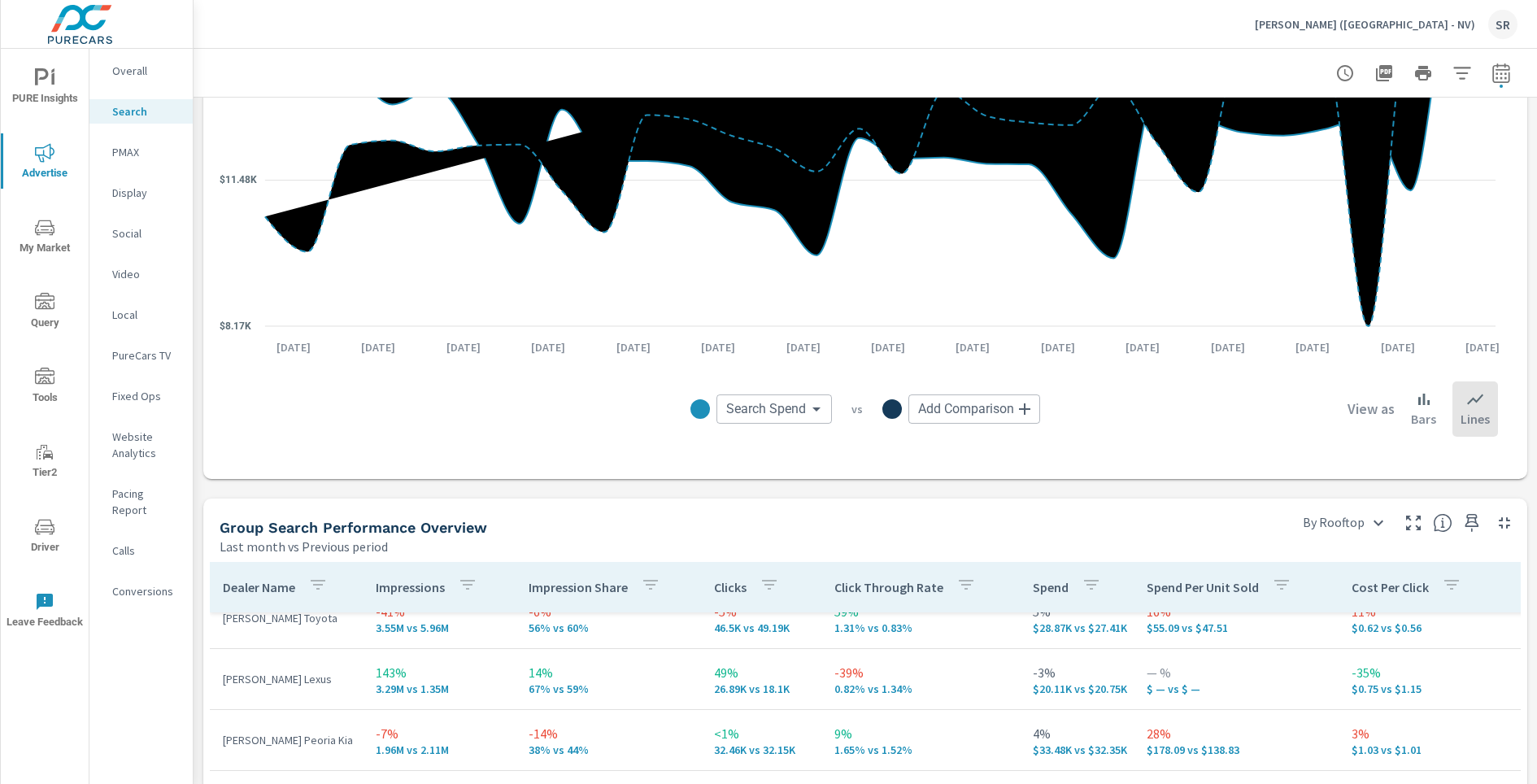
scroll to position [85, 0]
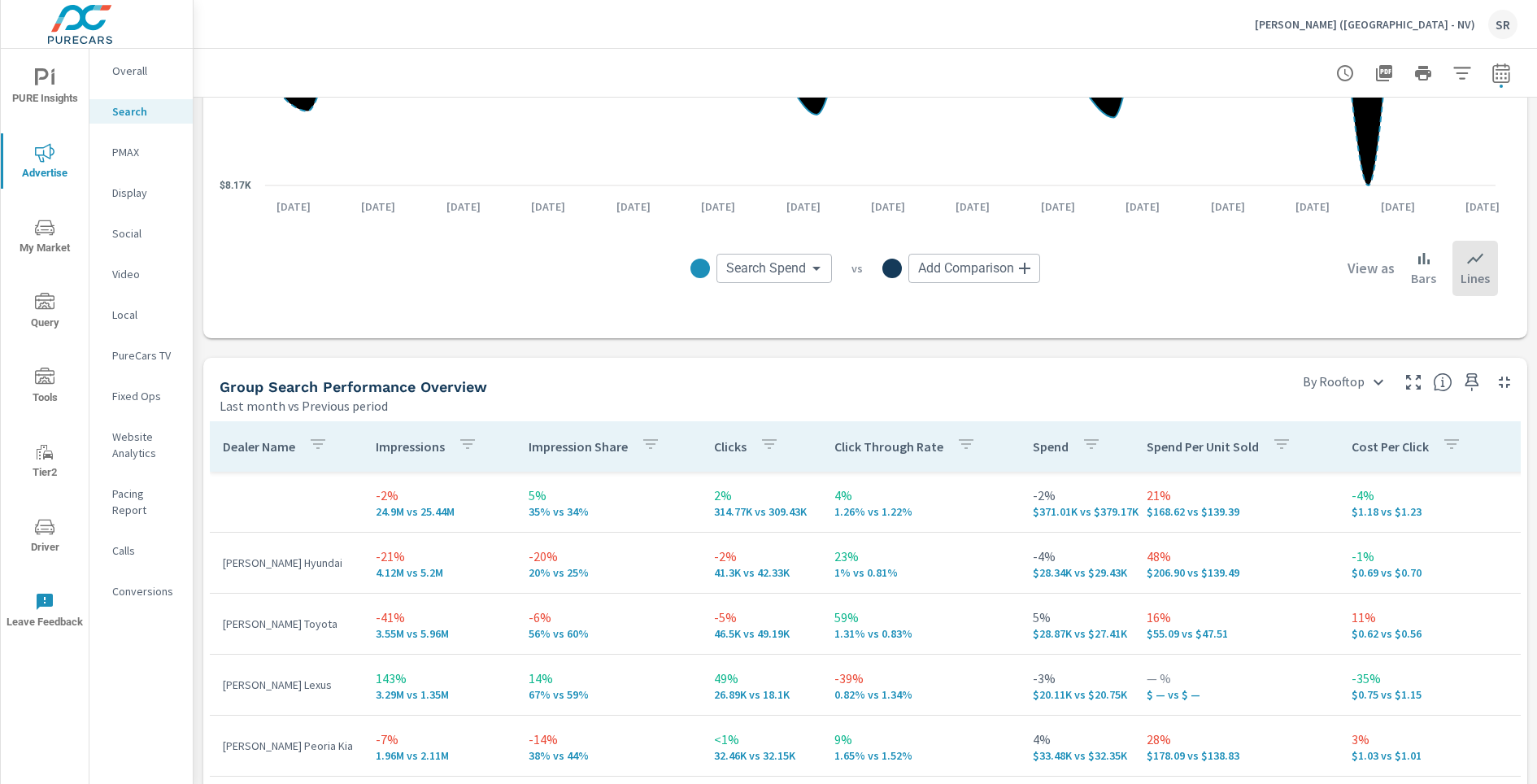
scroll to position [355, 0]
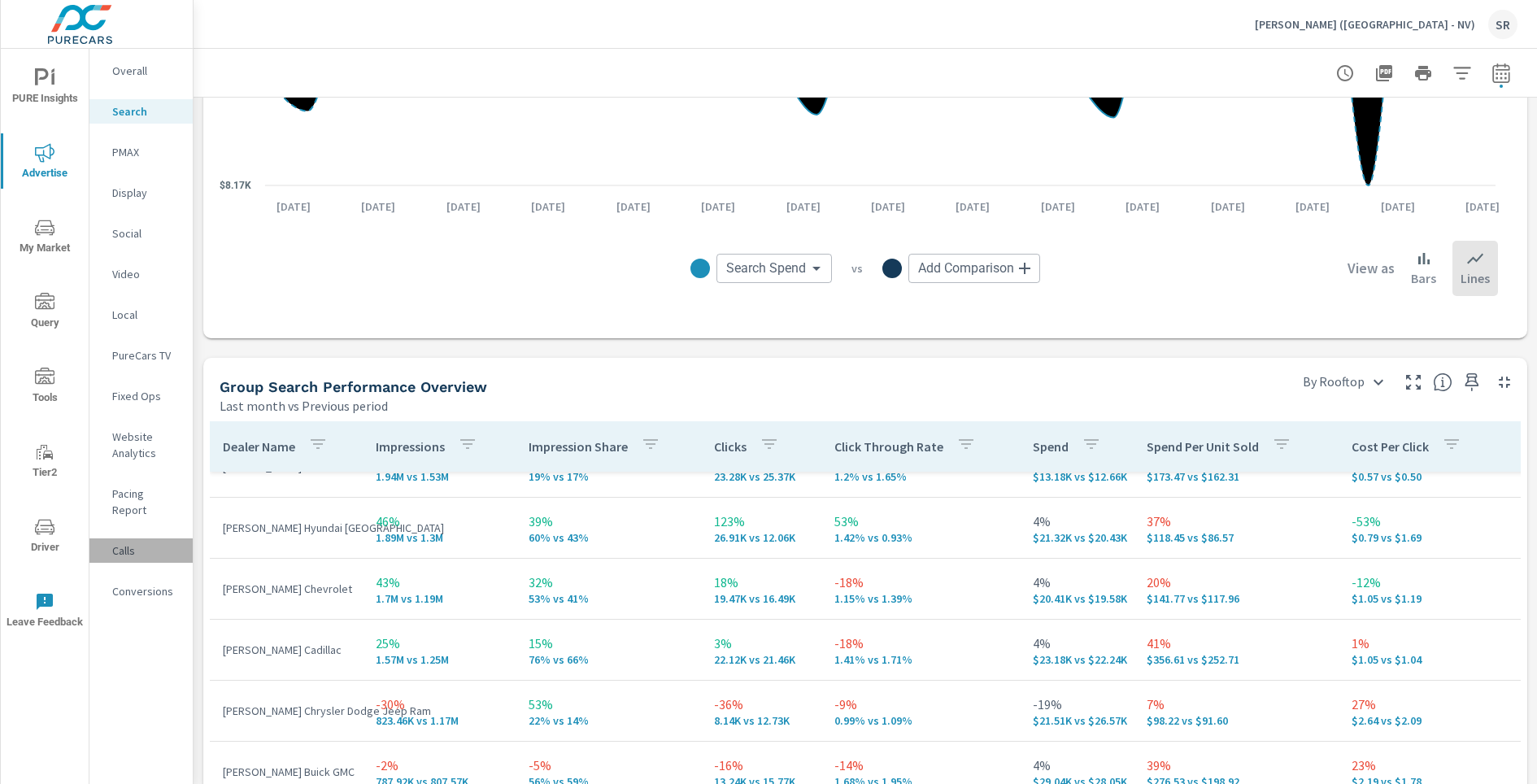
click at [124, 542] on p "Calls" at bounding box center [145, 550] width 68 height 16
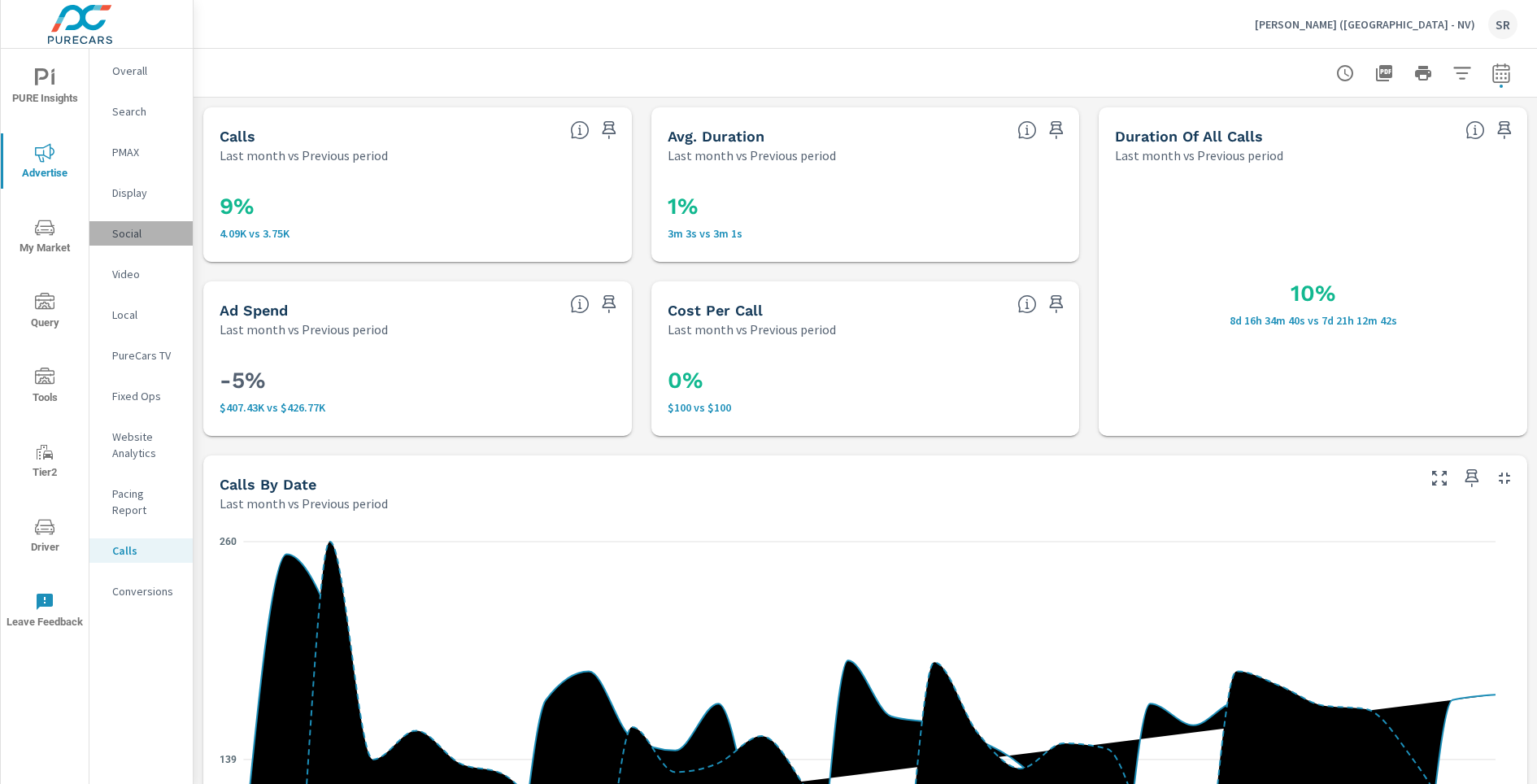
click at [128, 235] on p "Social" at bounding box center [145, 233] width 68 height 16
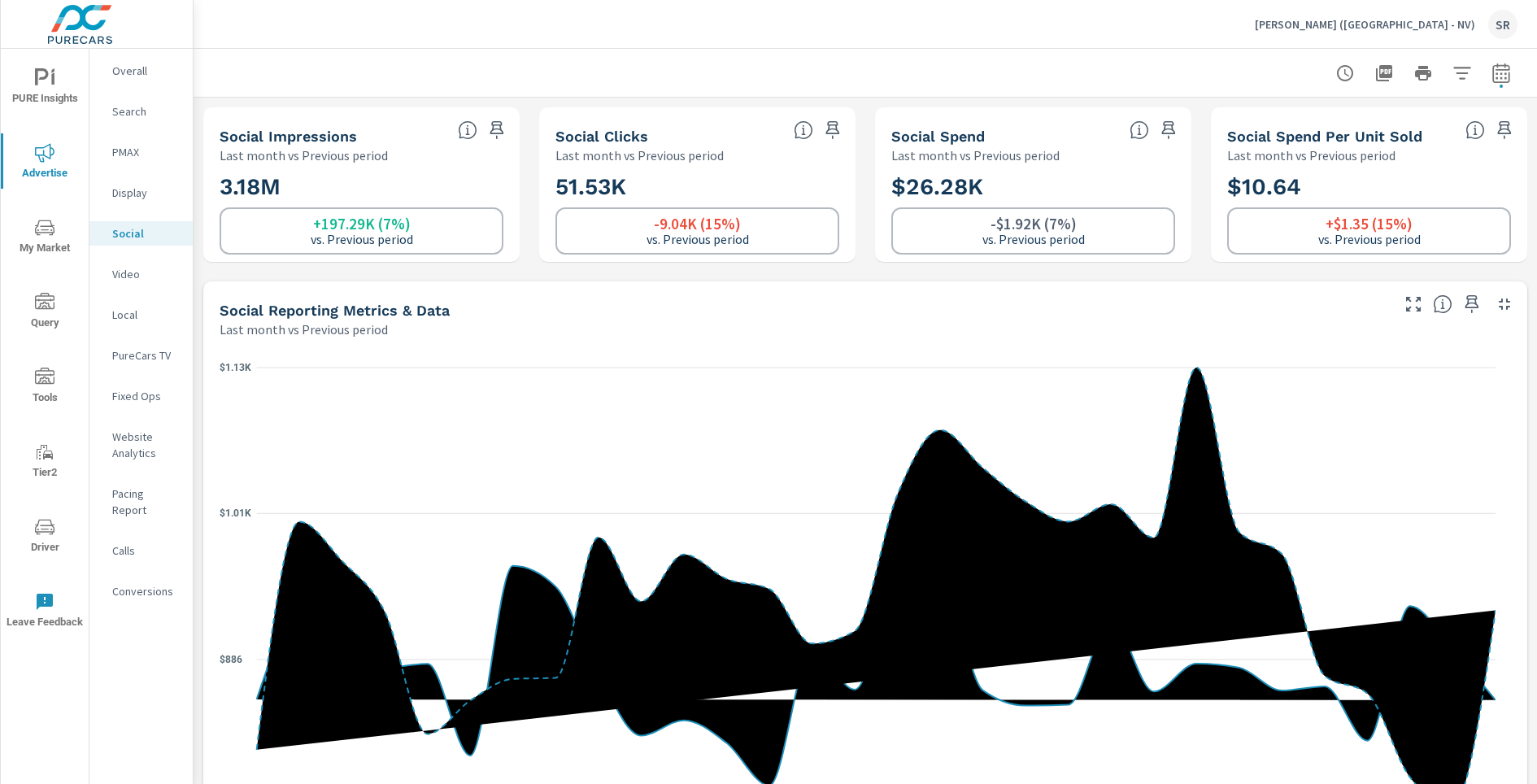
click at [1399, 27] on p "Earnhardt (AZ - NV)" at bounding box center [1365, 24] width 221 height 15
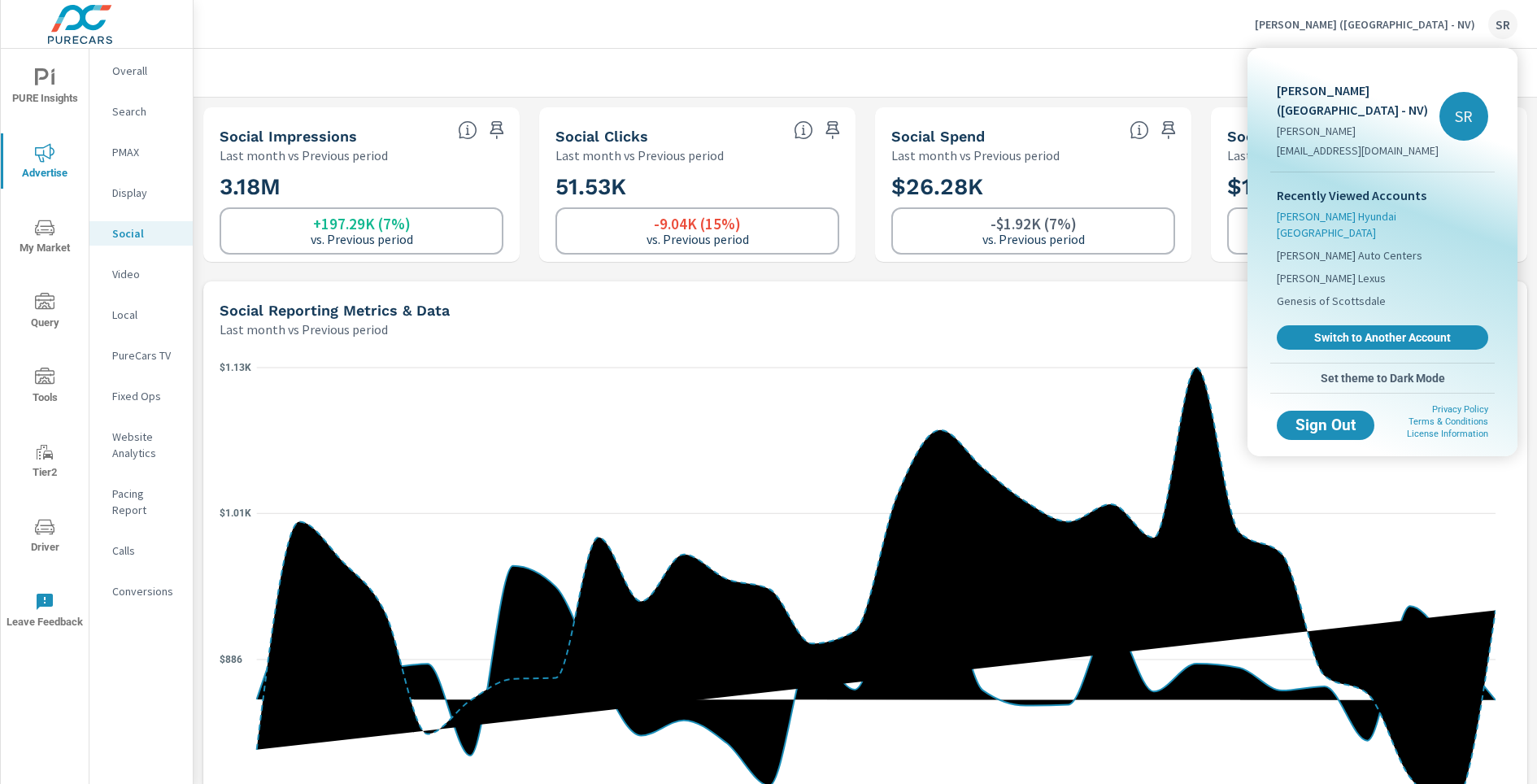
click at [1379, 208] on span "Earnhardt Hyundai North Scottsdale" at bounding box center [1382, 224] width 211 height 32
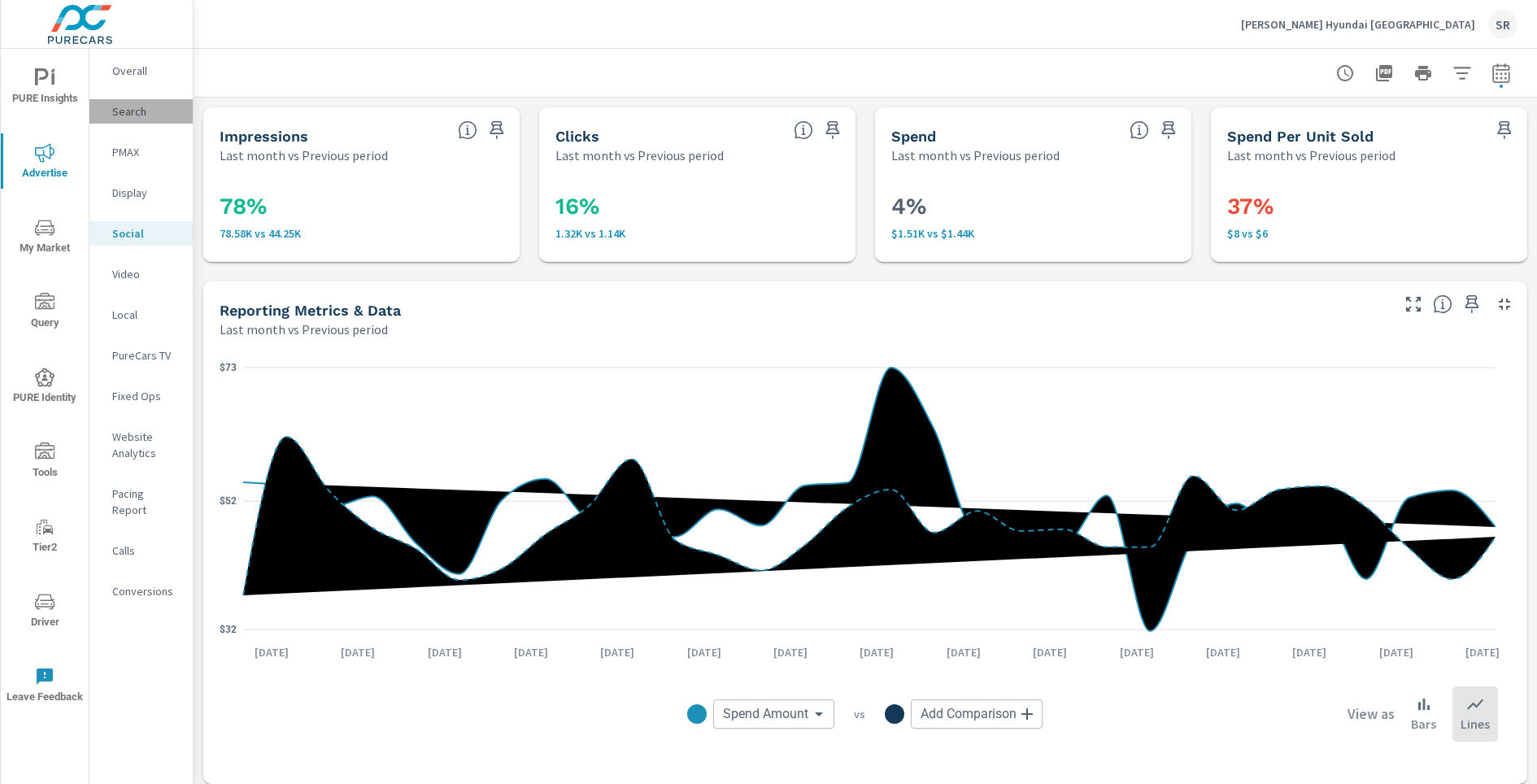
click at [133, 108] on p "Search" at bounding box center [145, 111] width 68 height 16
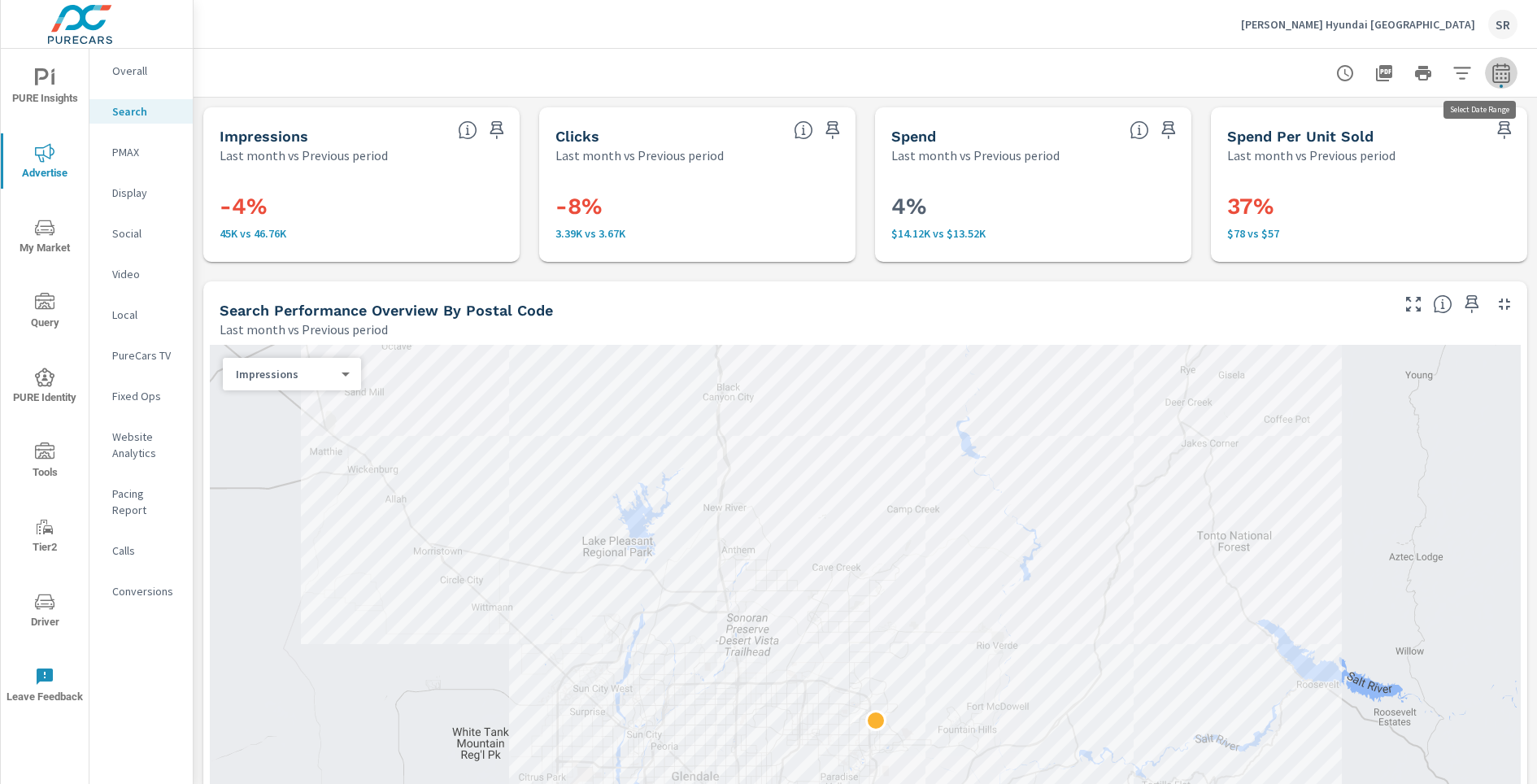
click at [1493, 81] on icon "button" at bounding box center [1501, 72] width 17 height 20
select select "Last month"
select select "Previous period"
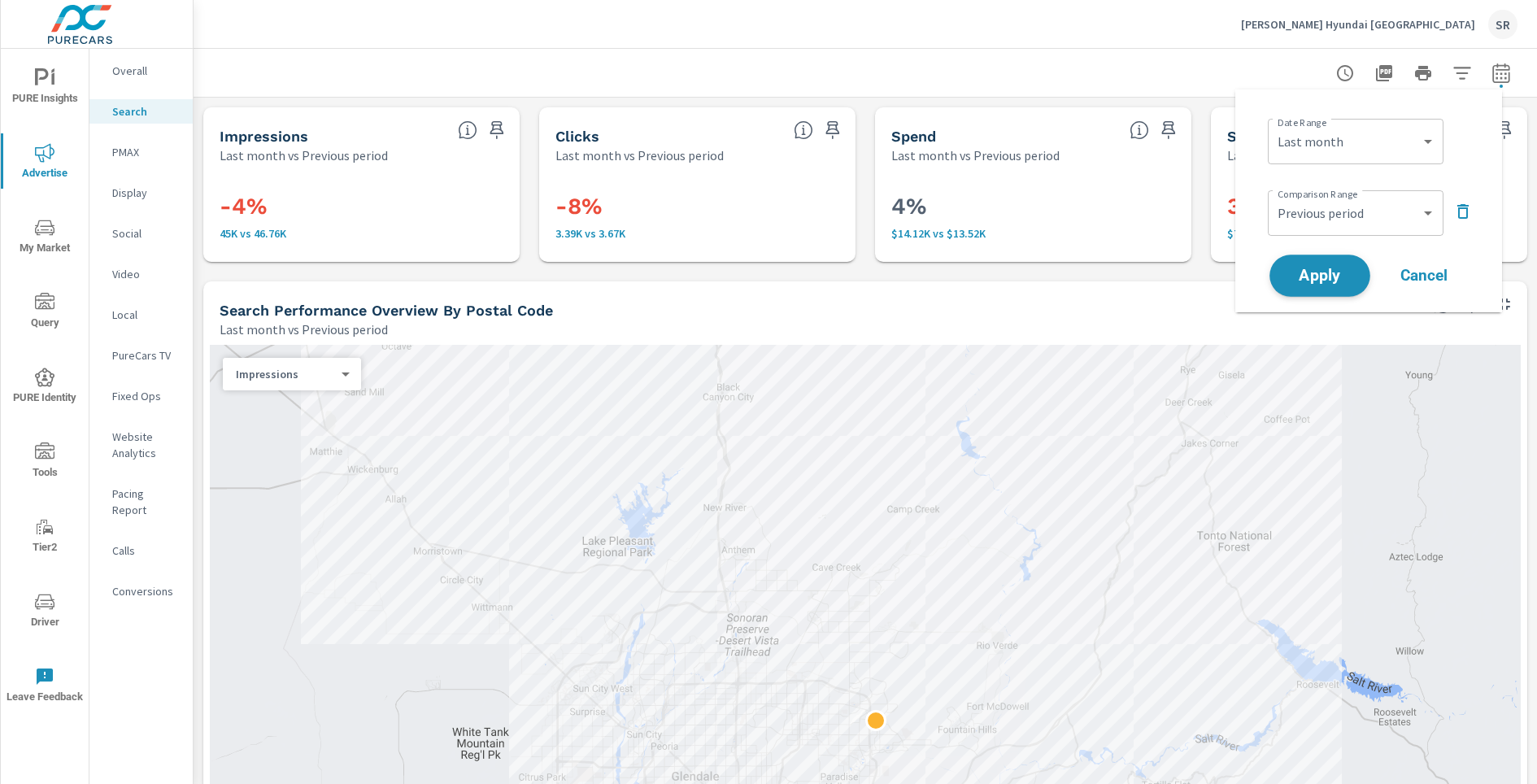
click at [1334, 269] on span "Apply" at bounding box center [1320, 276] width 67 height 15
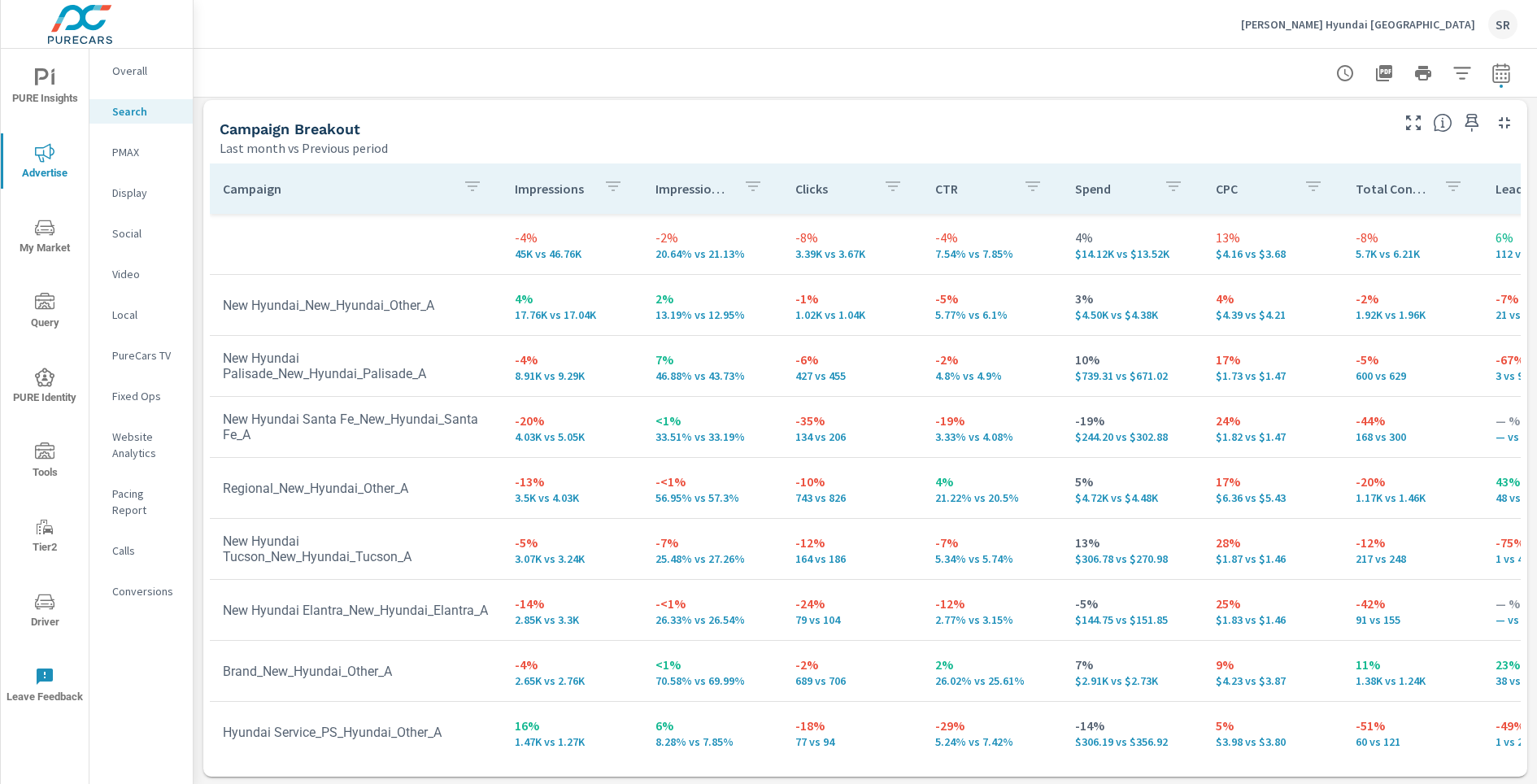
scroll to position [1576, 0]
click at [128, 80] on div "Overall" at bounding box center [141, 70] width 103 height 25
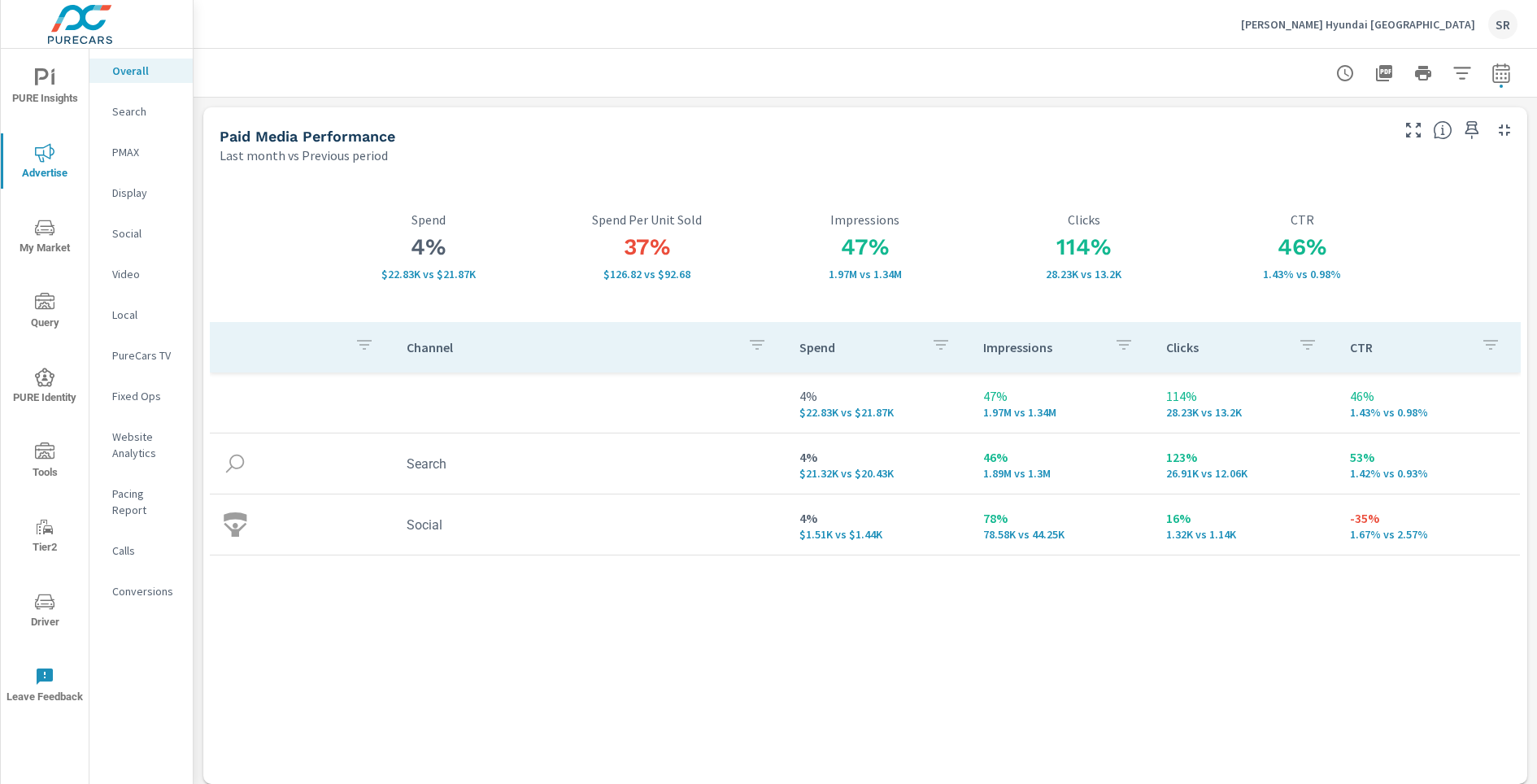
click at [163, 583] on p "Conversions" at bounding box center [145, 591] width 68 height 16
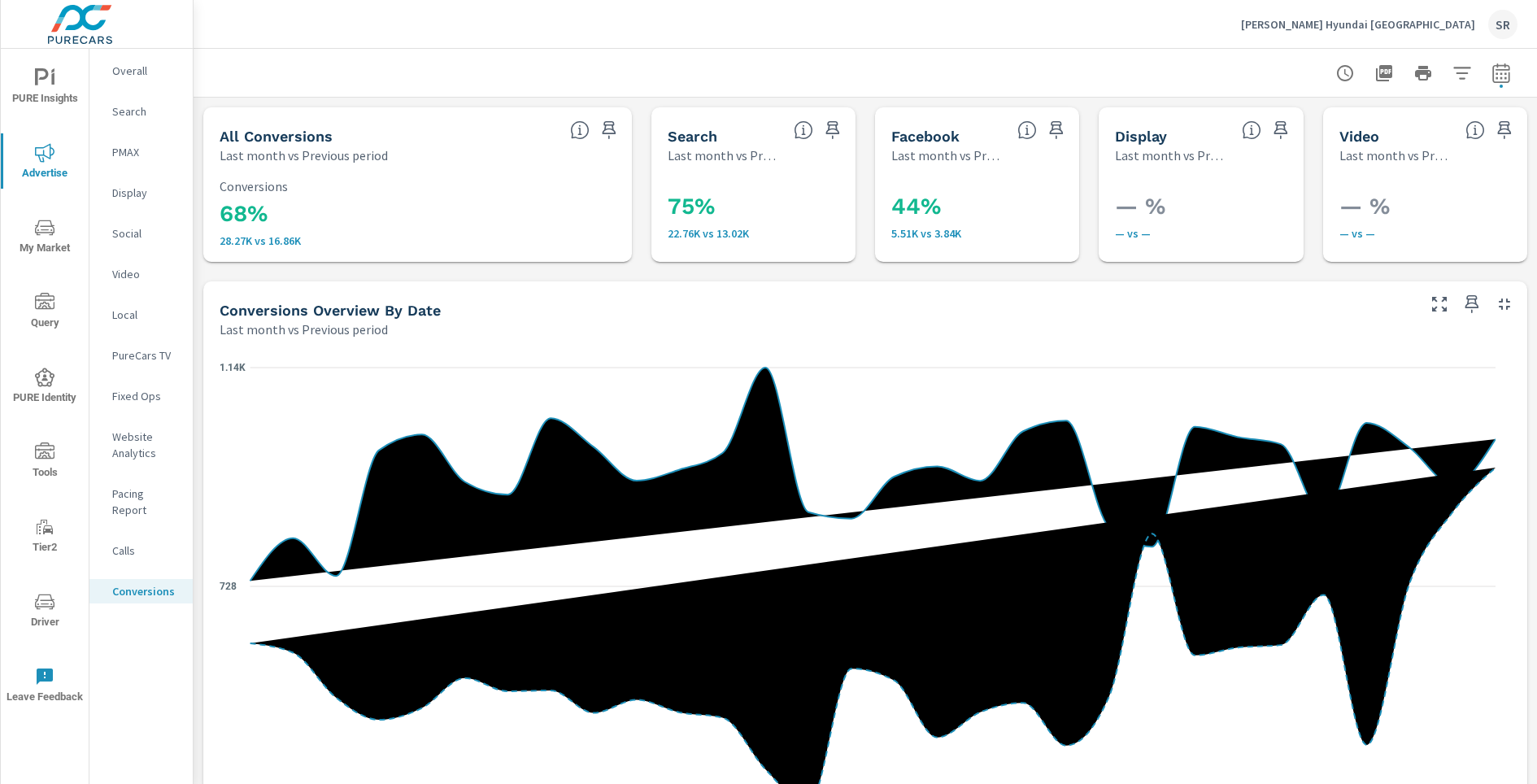
click at [128, 73] on p "Overall" at bounding box center [145, 70] width 68 height 16
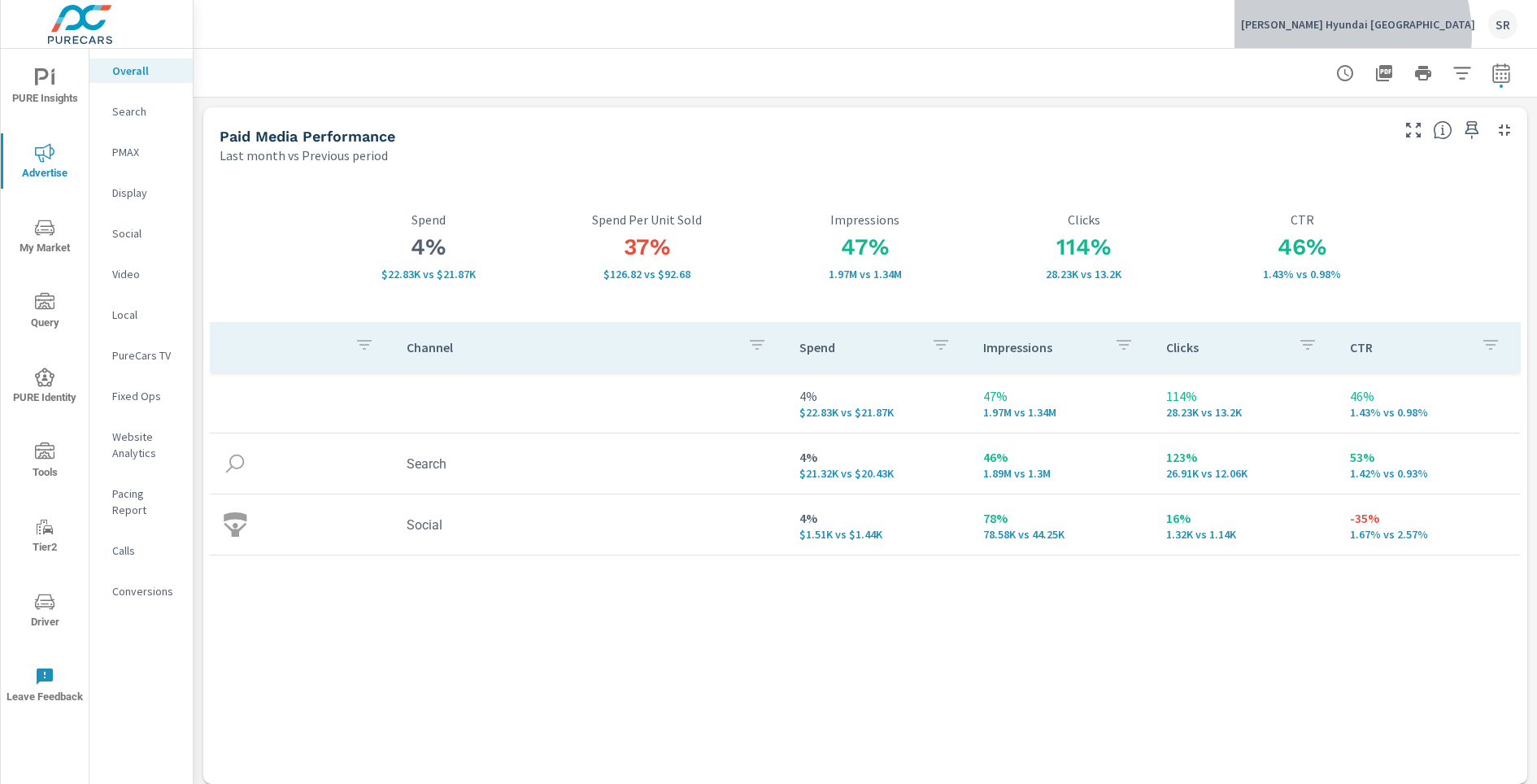
click at [1386, 34] on div "Earnhardt Hyundai North Scottsdale SR" at bounding box center [1379, 24] width 276 height 29
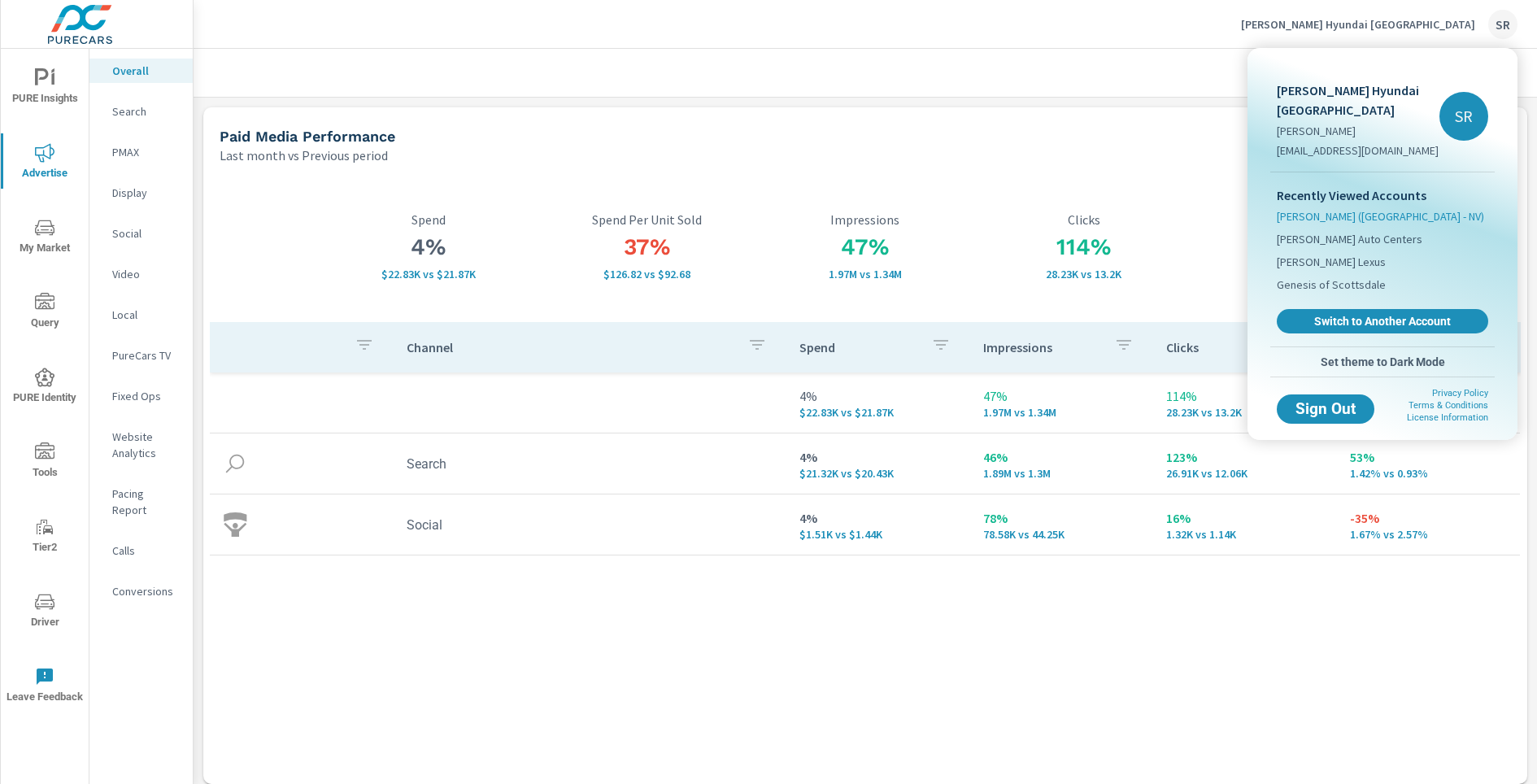
click at [1303, 224] on span "Earnhardt (AZ - NV)" at bounding box center [1380, 215] width 207 height 16
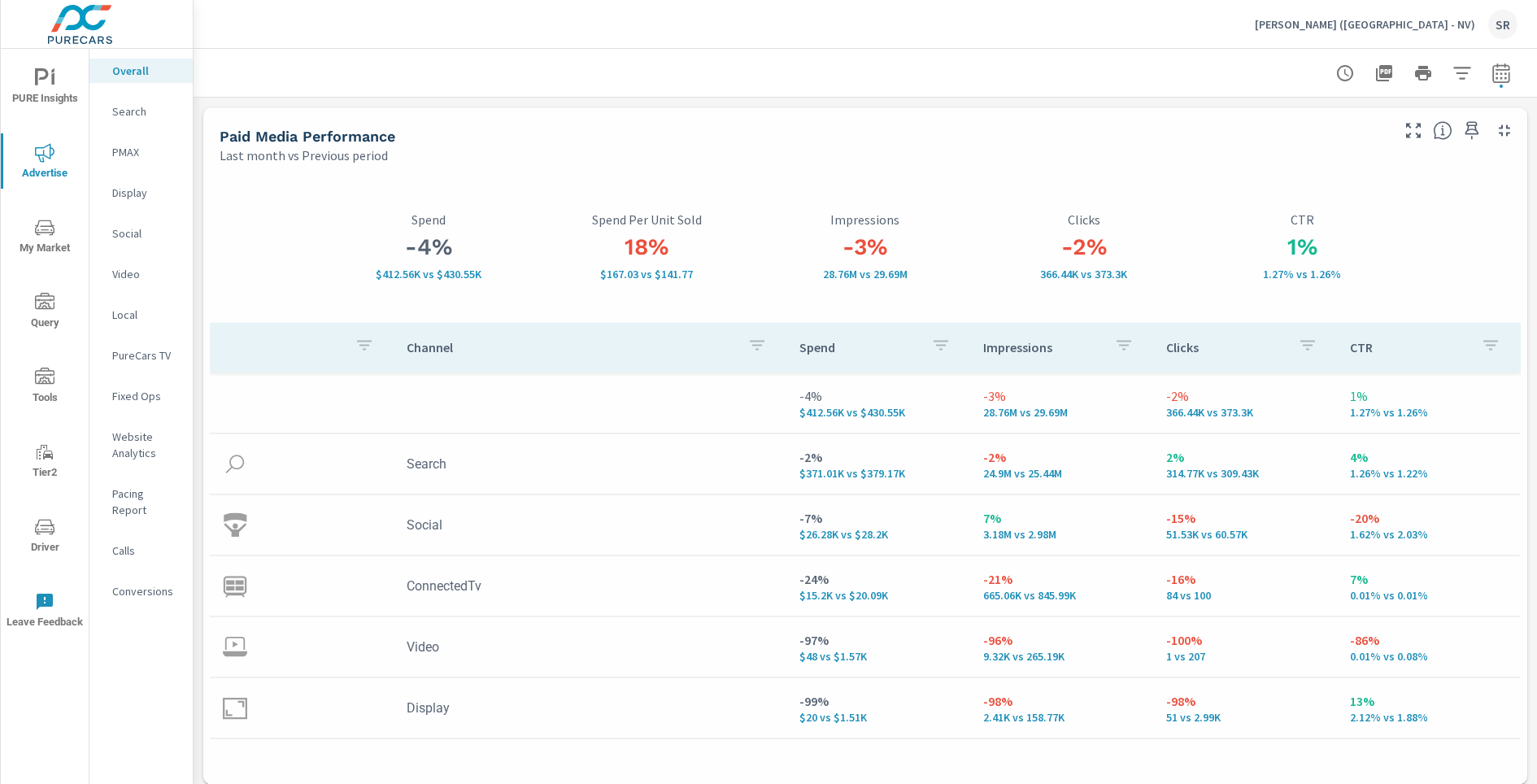
scroll to position [305, 0]
click at [136, 583] on p "Conversions" at bounding box center [145, 591] width 68 height 16
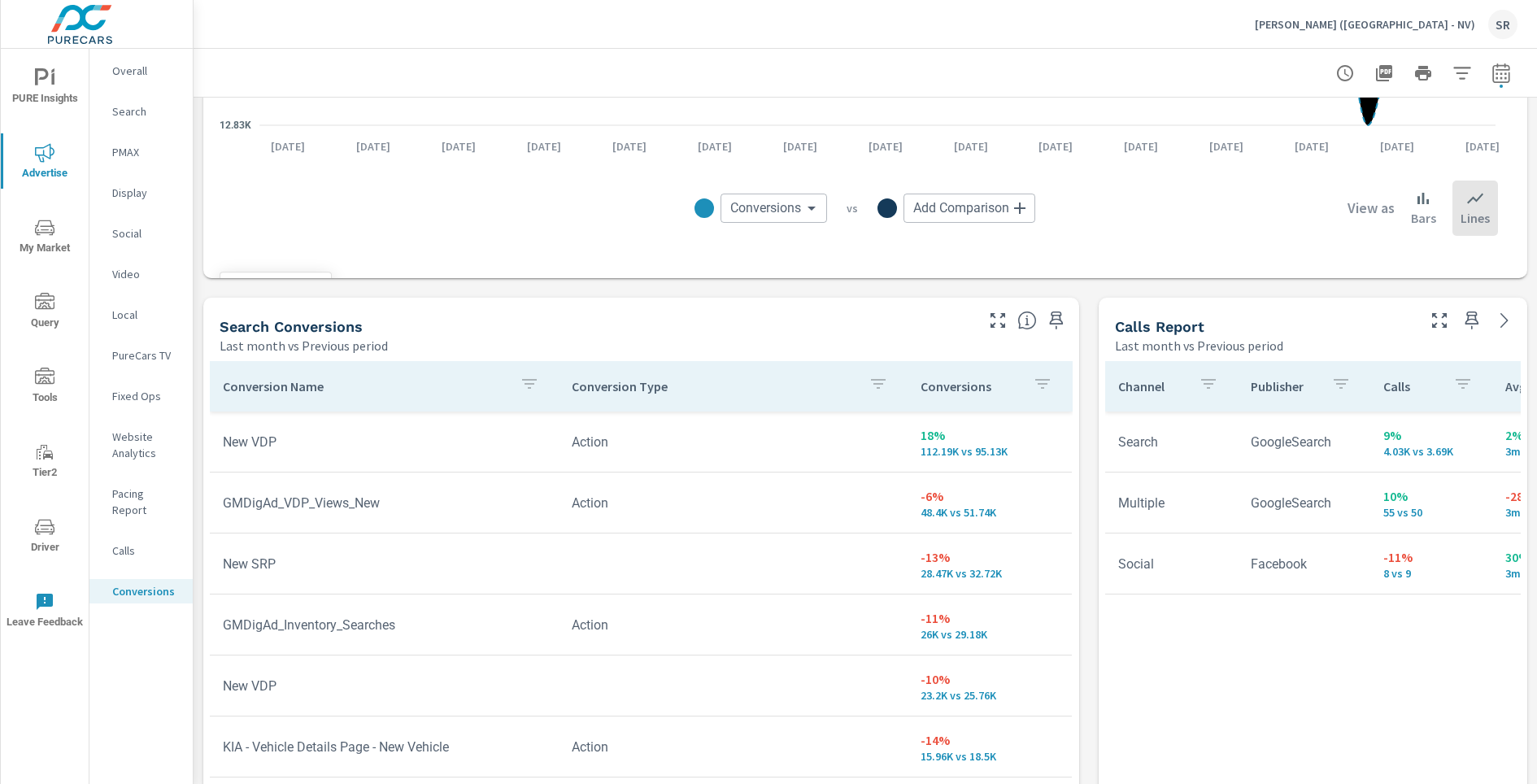
scroll to position [976, 0]
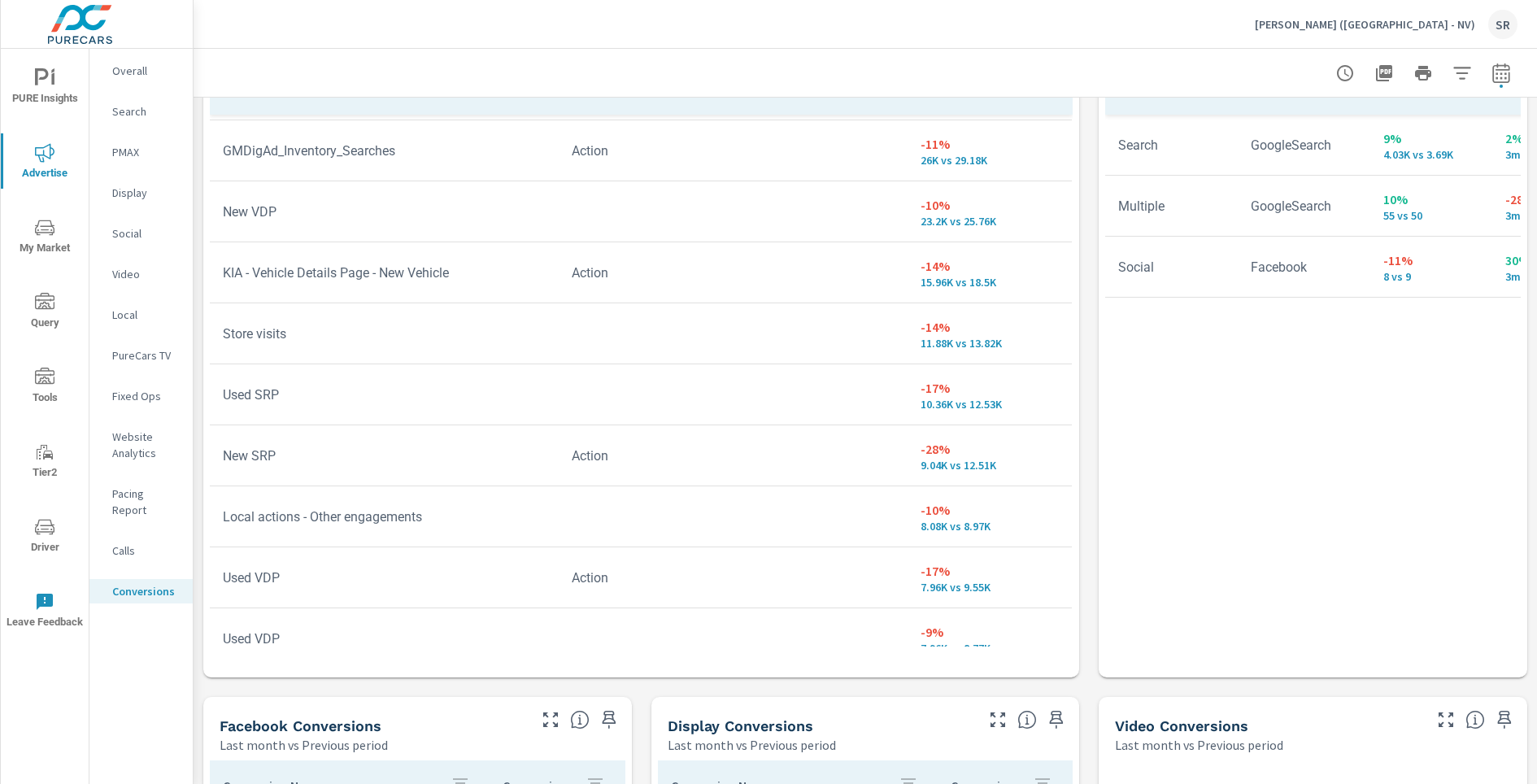
scroll to position [557, 0]
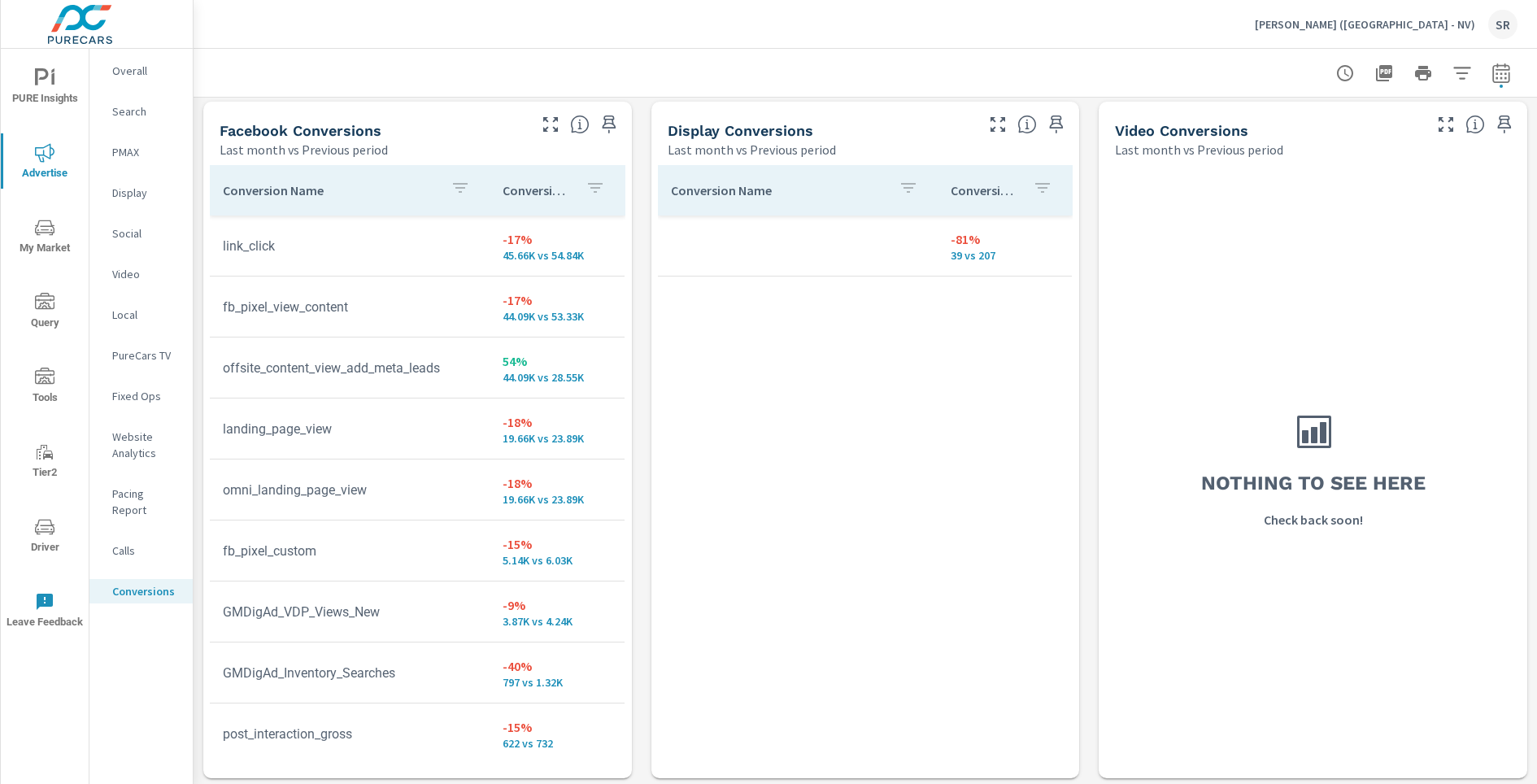
scroll to position [1576, 0]
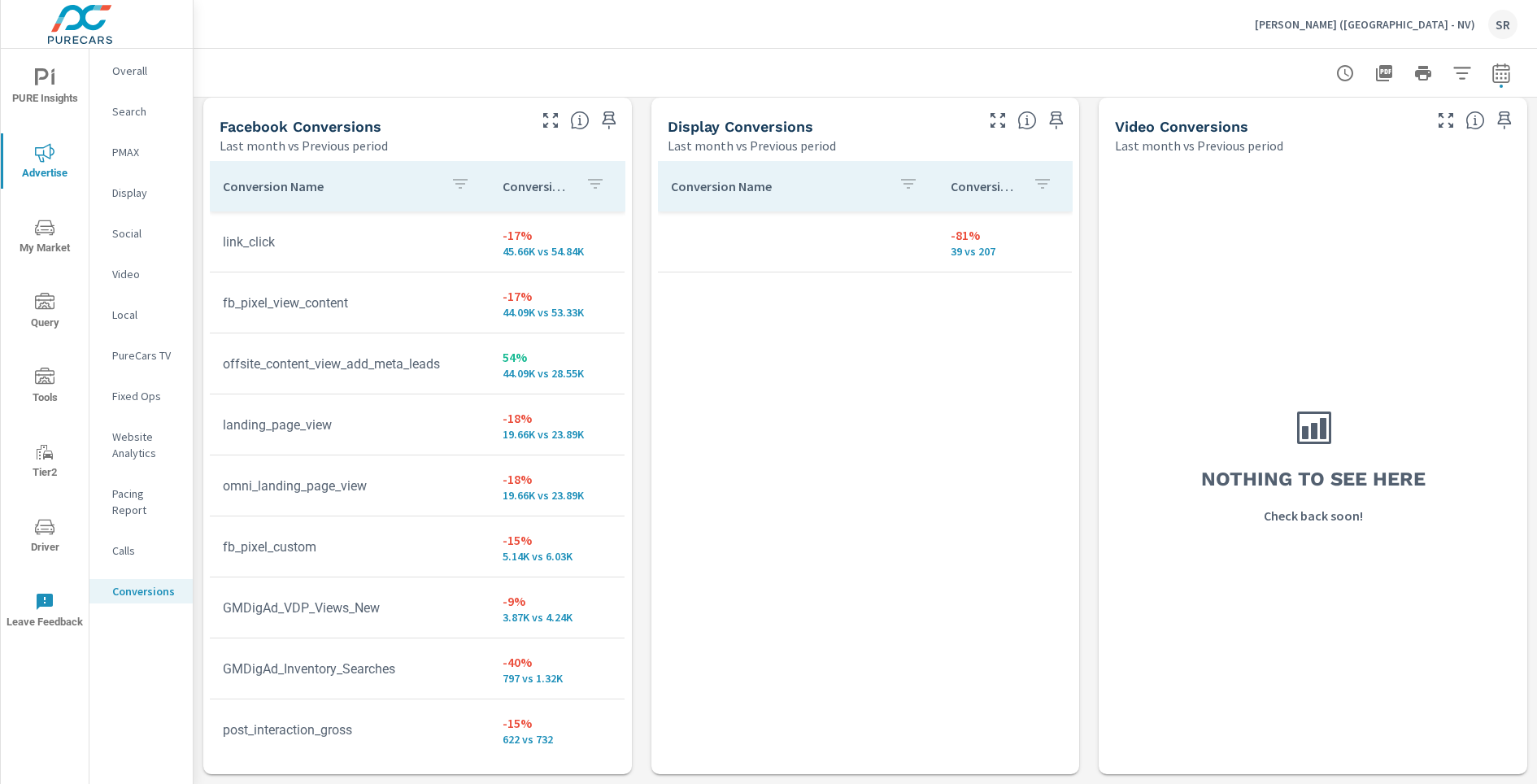
click at [122, 72] on p "Overall" at bounding box center [145, 70] width 68 height 16
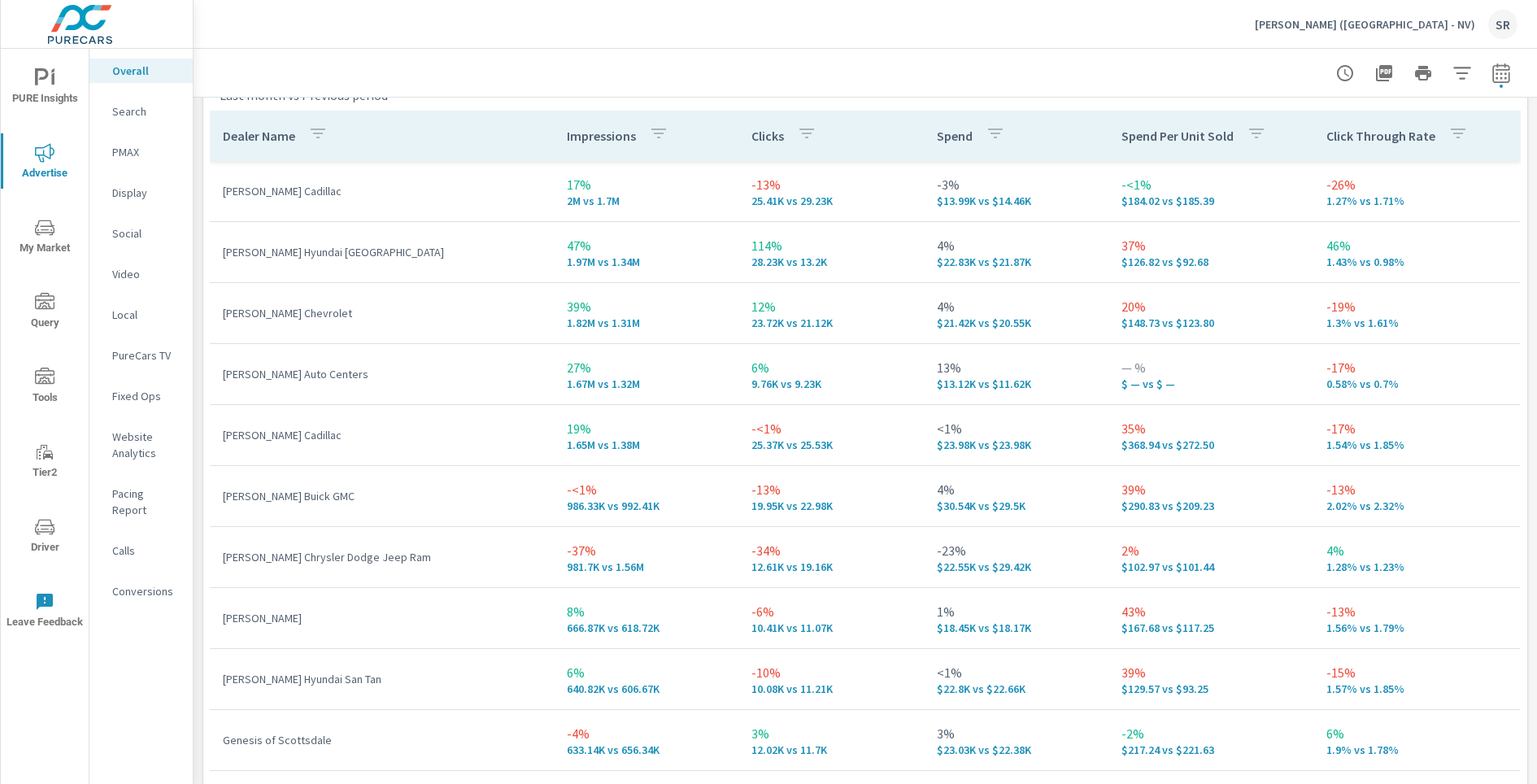
scroll to position [2358, 0]
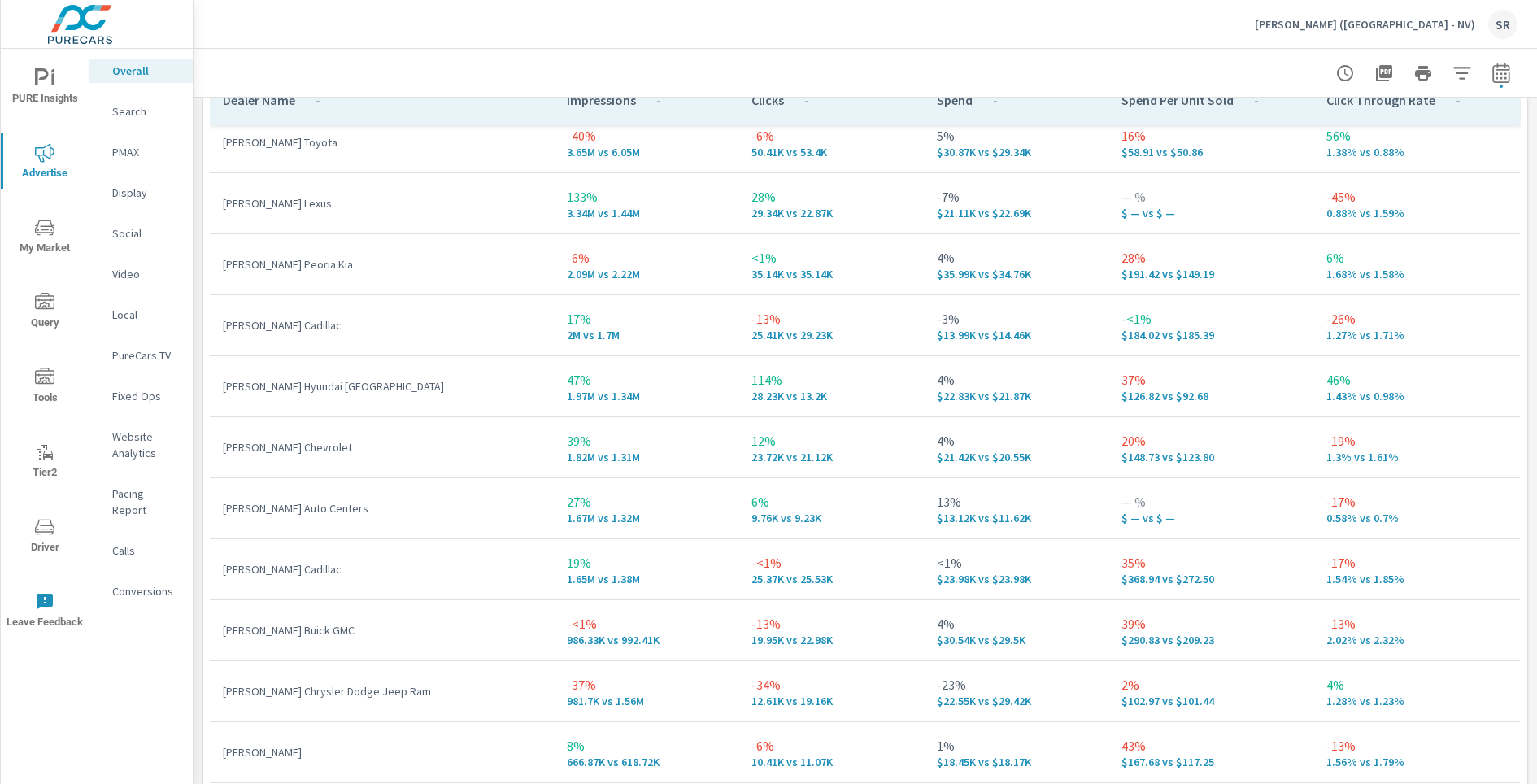
scroll to position [1, 0]
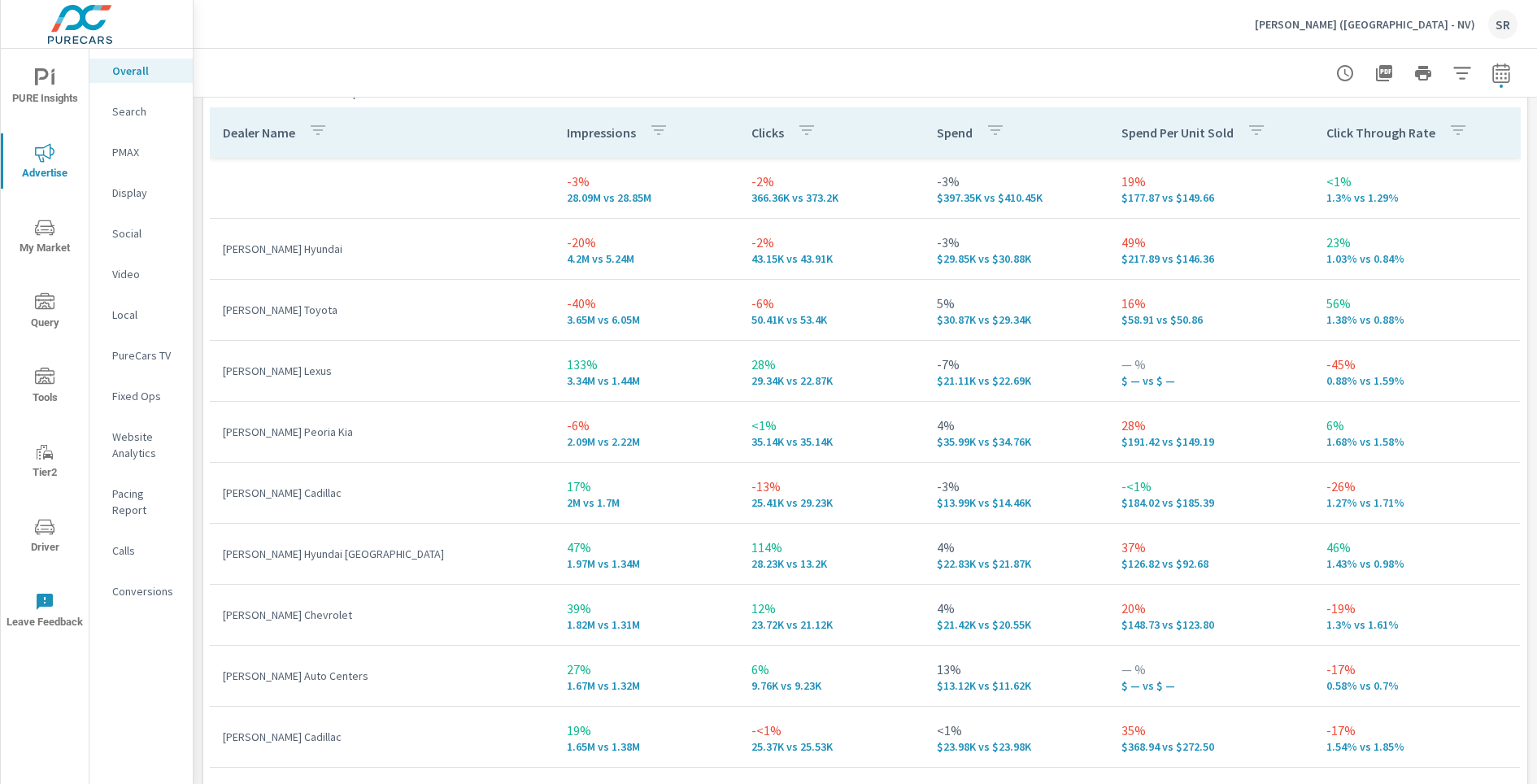
scroll to position [2321, 0]
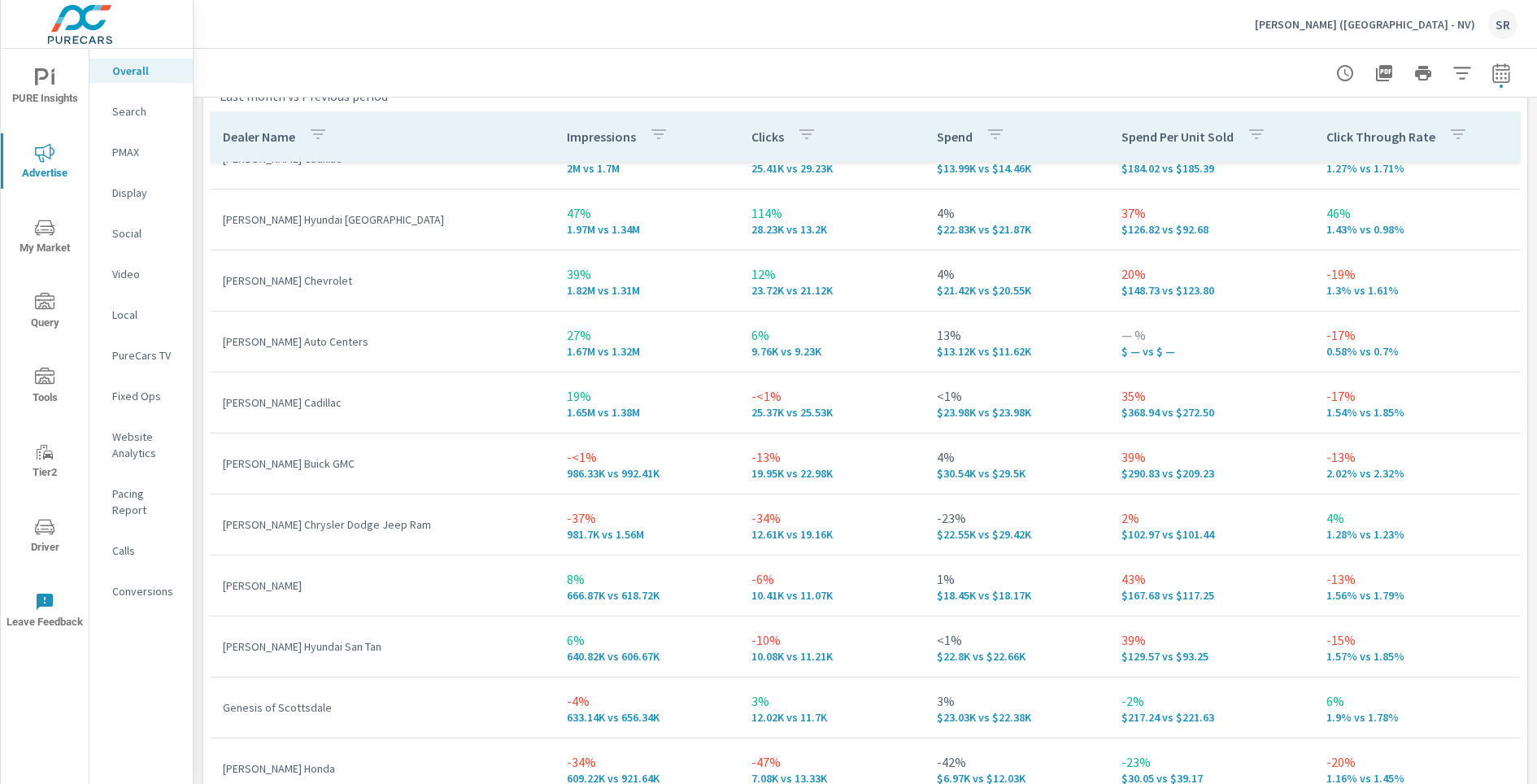
scroll to position [339, 0]
